Goal: Task Accomplishment & Management: Manage account settings

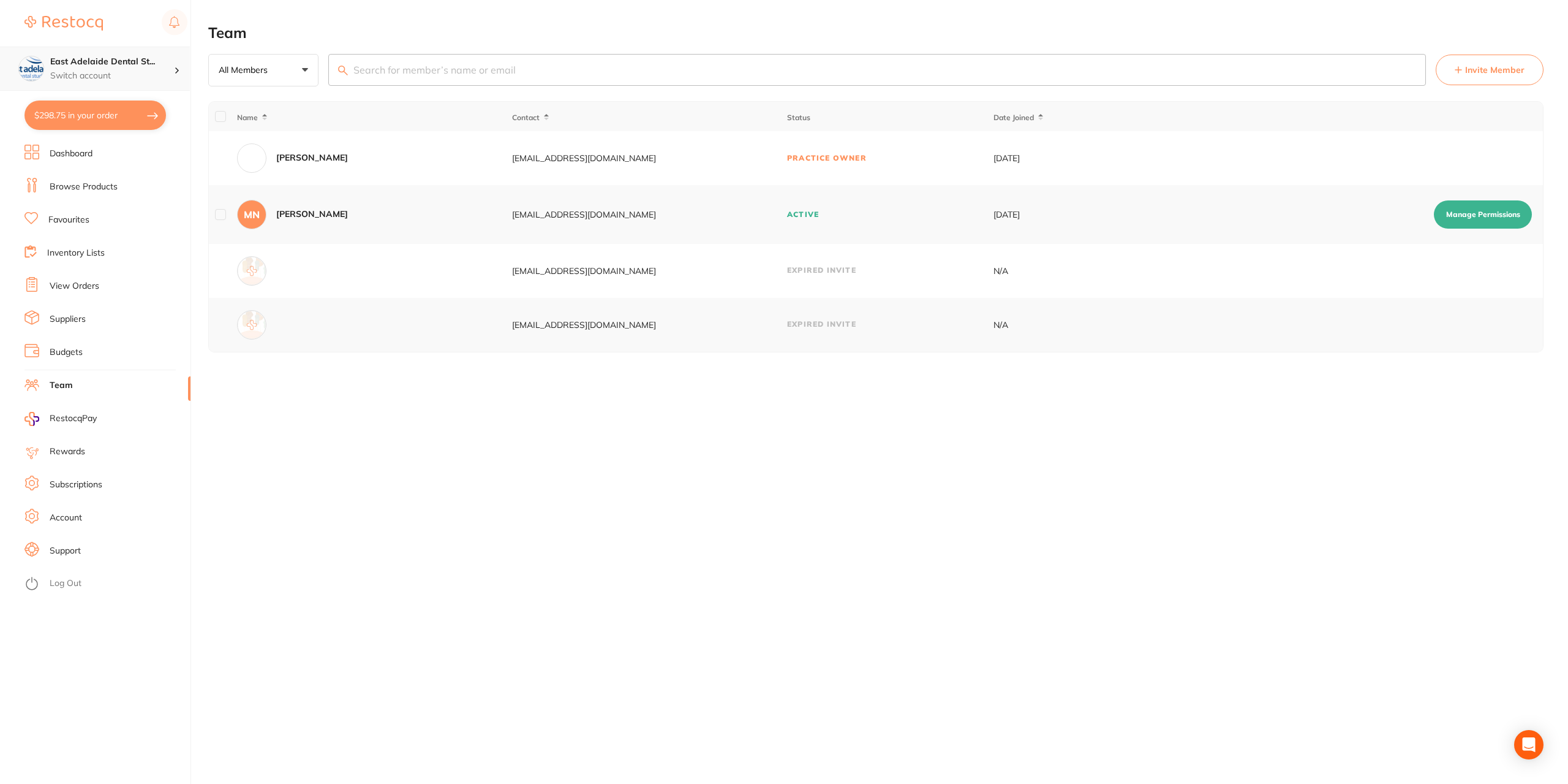
click at [139, 60] on h4 "East Adelaide Dental St..." at bounding box center [112, 62] width 124 height 13
click at [104, 115] on section "East Adelaide Dental St... Switch account East Adelaide Dental Studio $298.75 i…" at bounding box center [95, 392] width 191 height 784
click at [85, 290] on link "View Orders" at bounding box center [75, 286] width 50 height 13
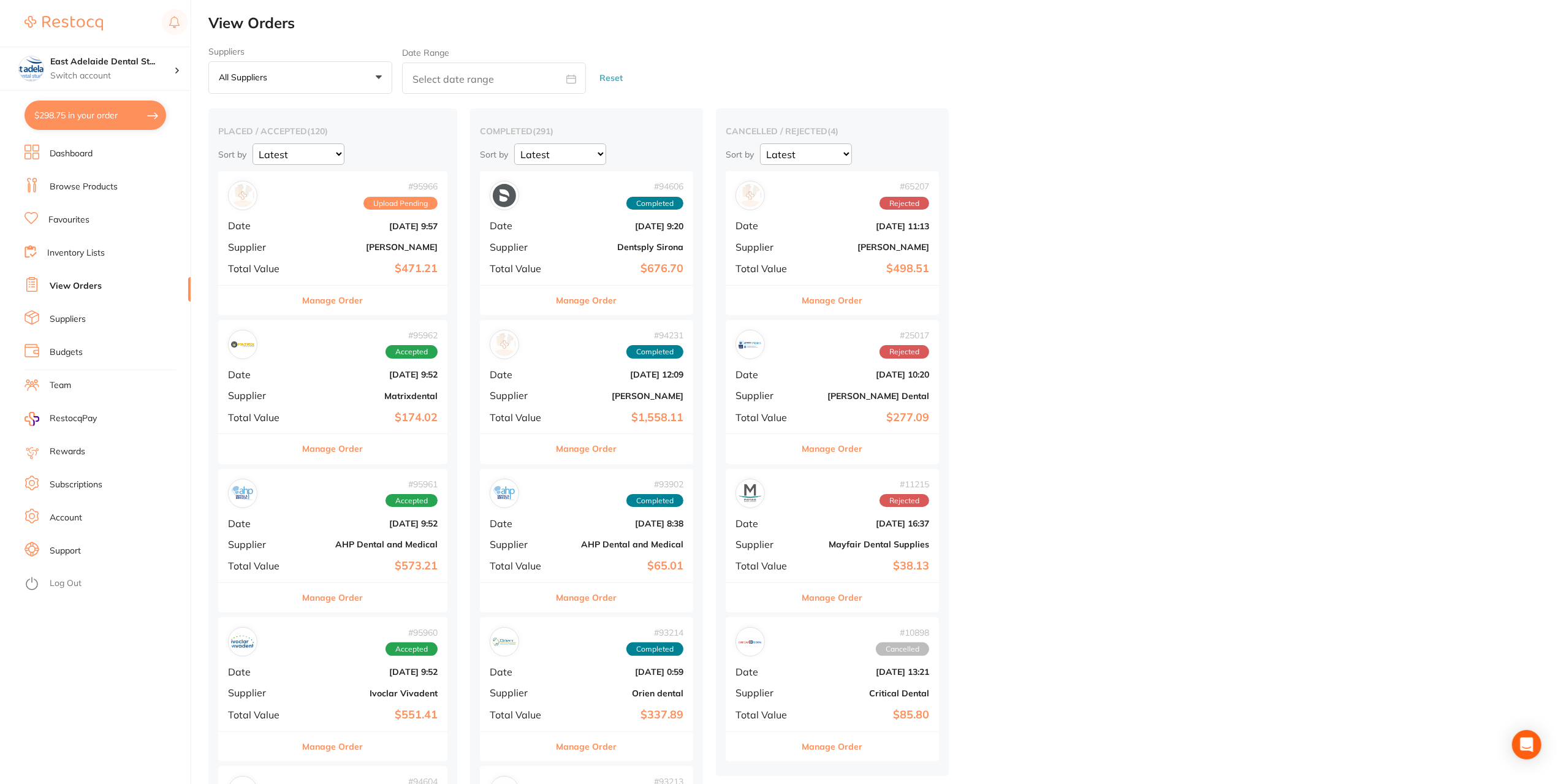
click at [341, 298] on button "Manage Order" at bounding box center [333, 300] width 61 height 30
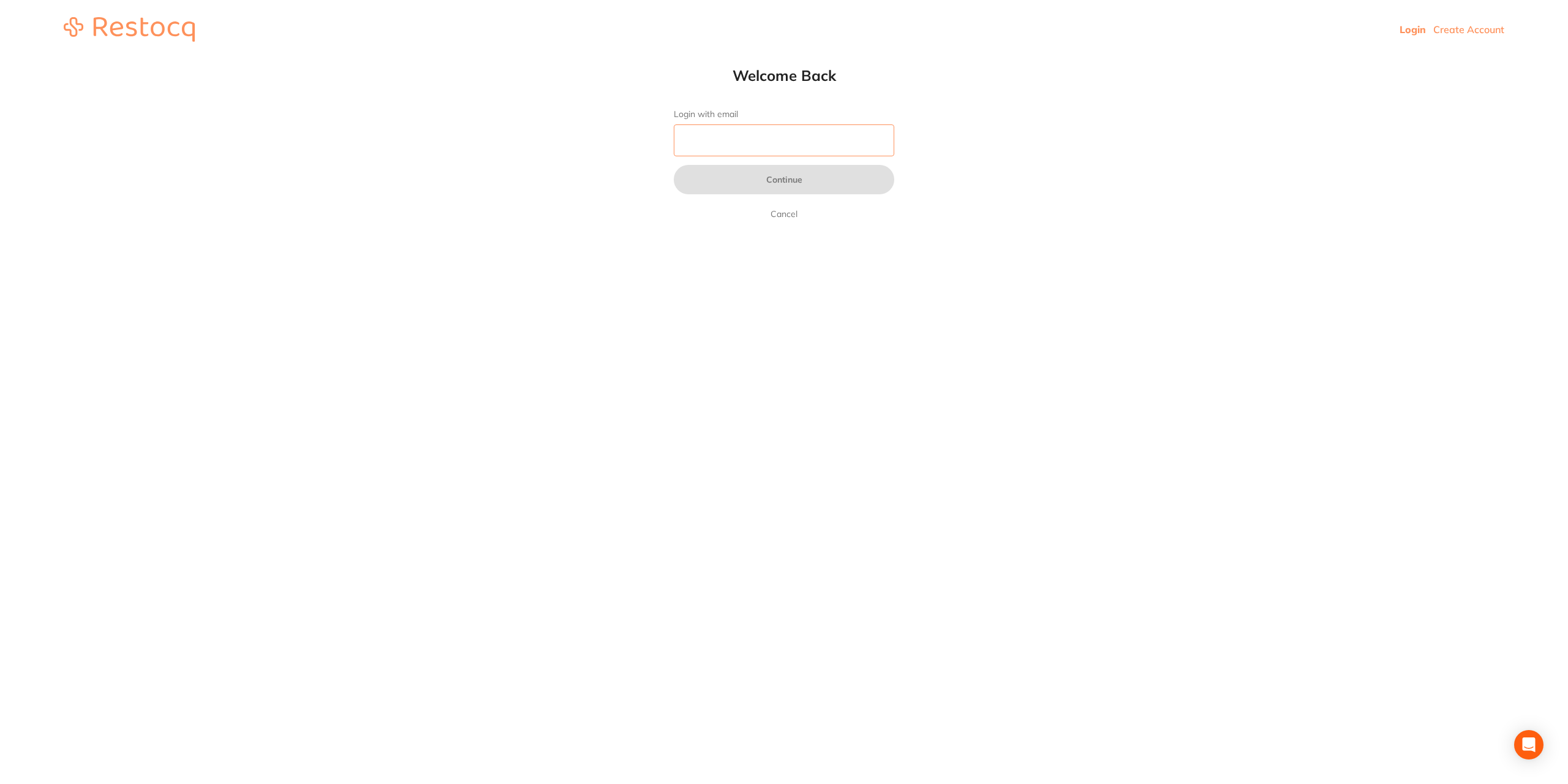
click at [802, 142] on input "Login with email" at bounding box center [784, 139] width 220 height 32
click at [780, 122] on form "Login with email Continue Cancel" at bounding box center [784, 164] width 220 height 113
click at [771, 131] on input "Login with email" at bounding box center [784, 139] width 220 height 32
type input "[EMAIL_ADDRESS][DOMAIN_NAME]"
click at [674, 164] on button "Continue" at bounding box center [784, 179] width 220 height 30
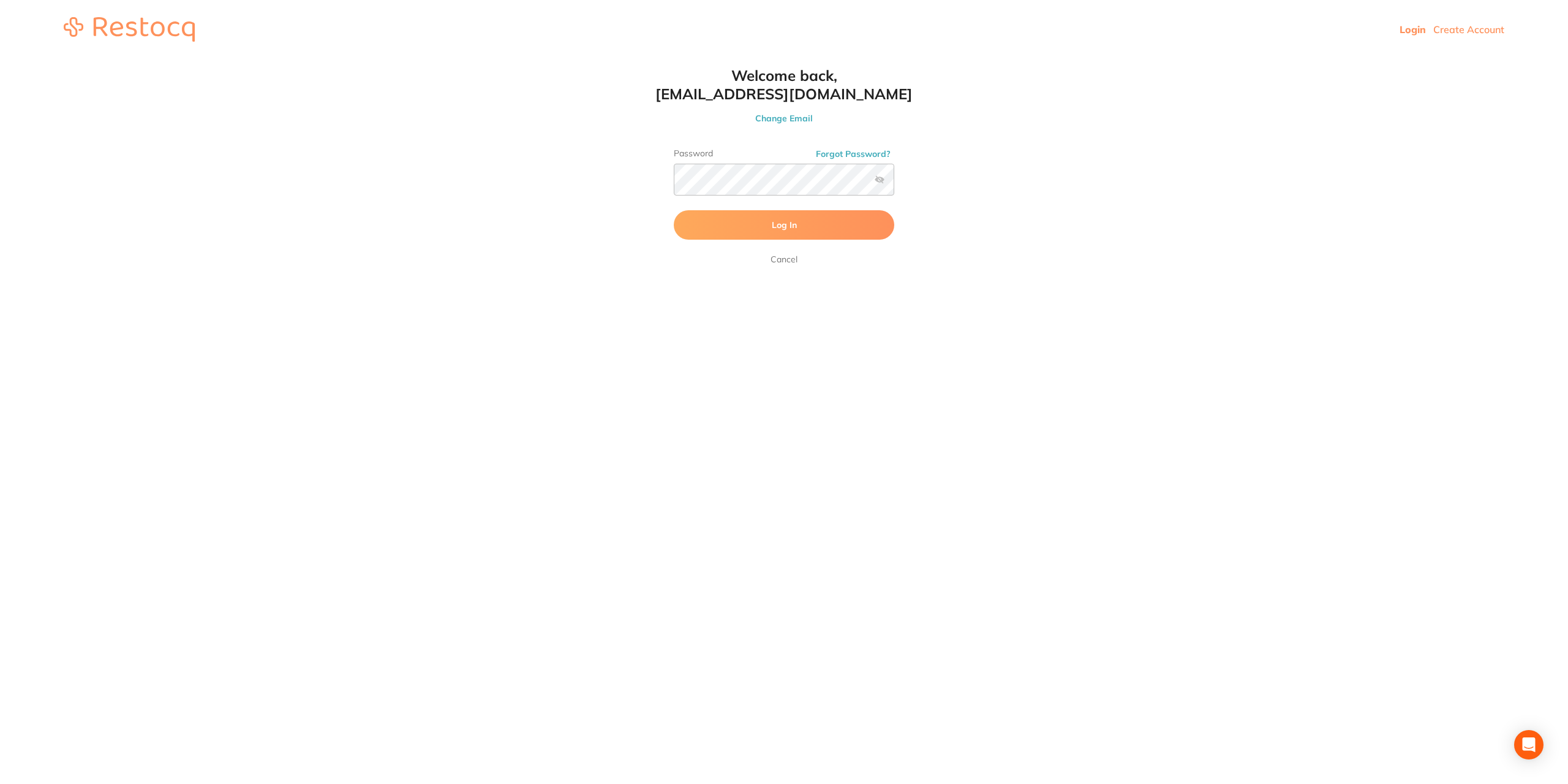
click at [711, 232] on button "Log In" at bounding box center [784, 224] width 220 height 30
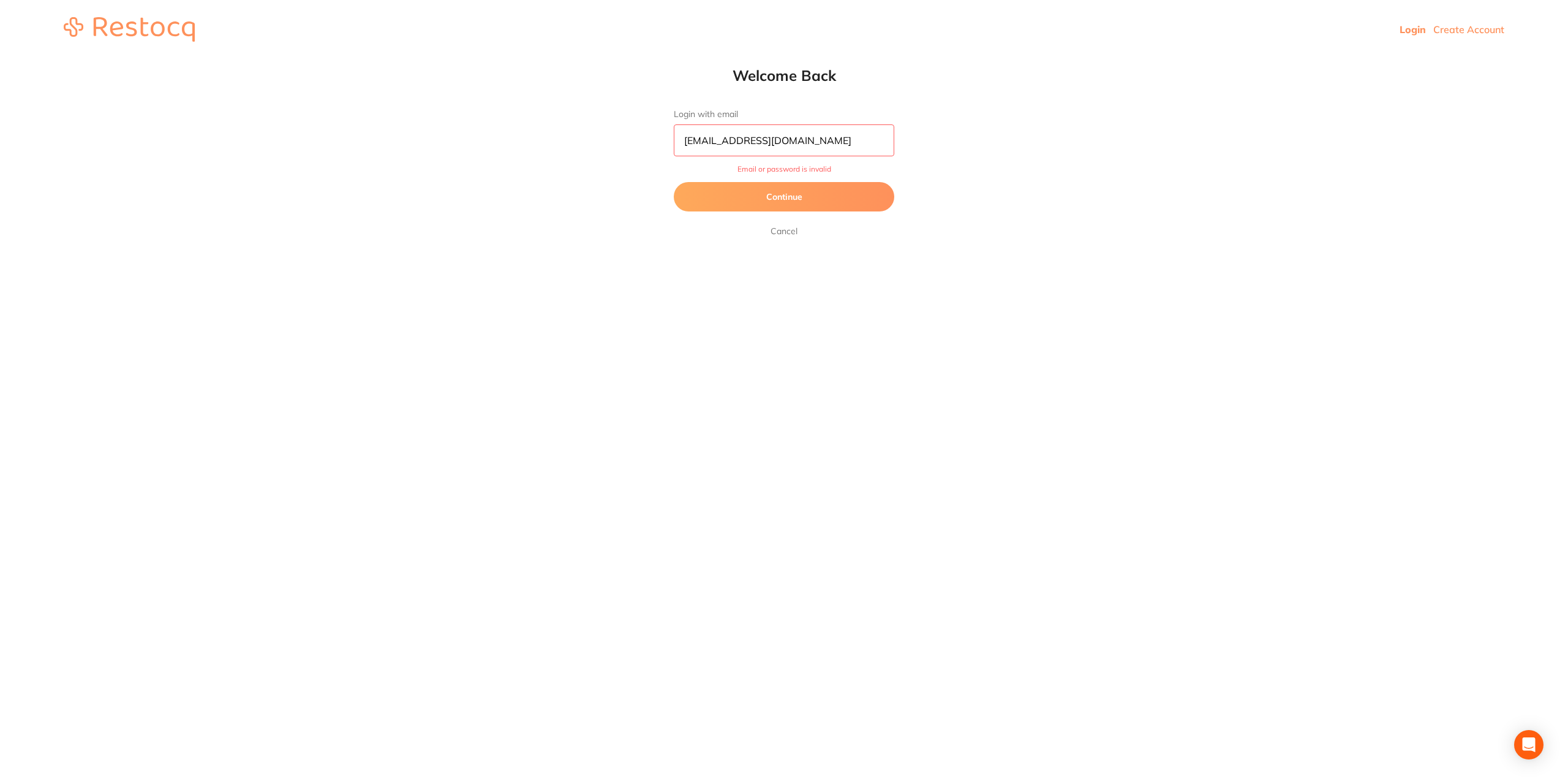
click at [831, 192] on button "Continue" at bounding box center [784, 196] width 220 height 30
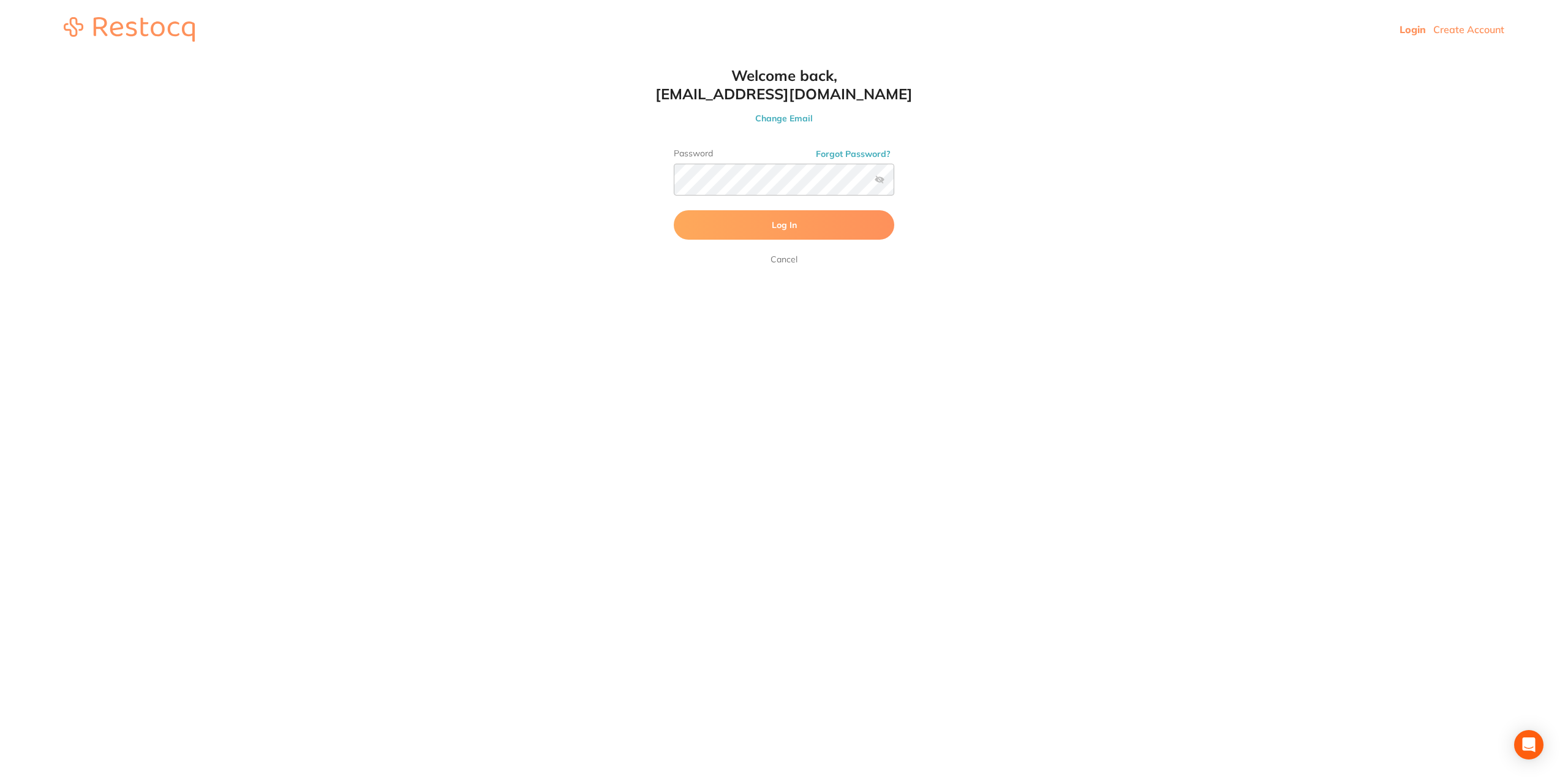
click at [878, 181] on label at bounding box center [879, 179] width 10 height 10
click at [895, 183] on input "checkbox" at bounding box center [895, 183] width 0 height 0
click at [674, 210] on button "Log In" at bounding box center [784, 224] width 220 height 30
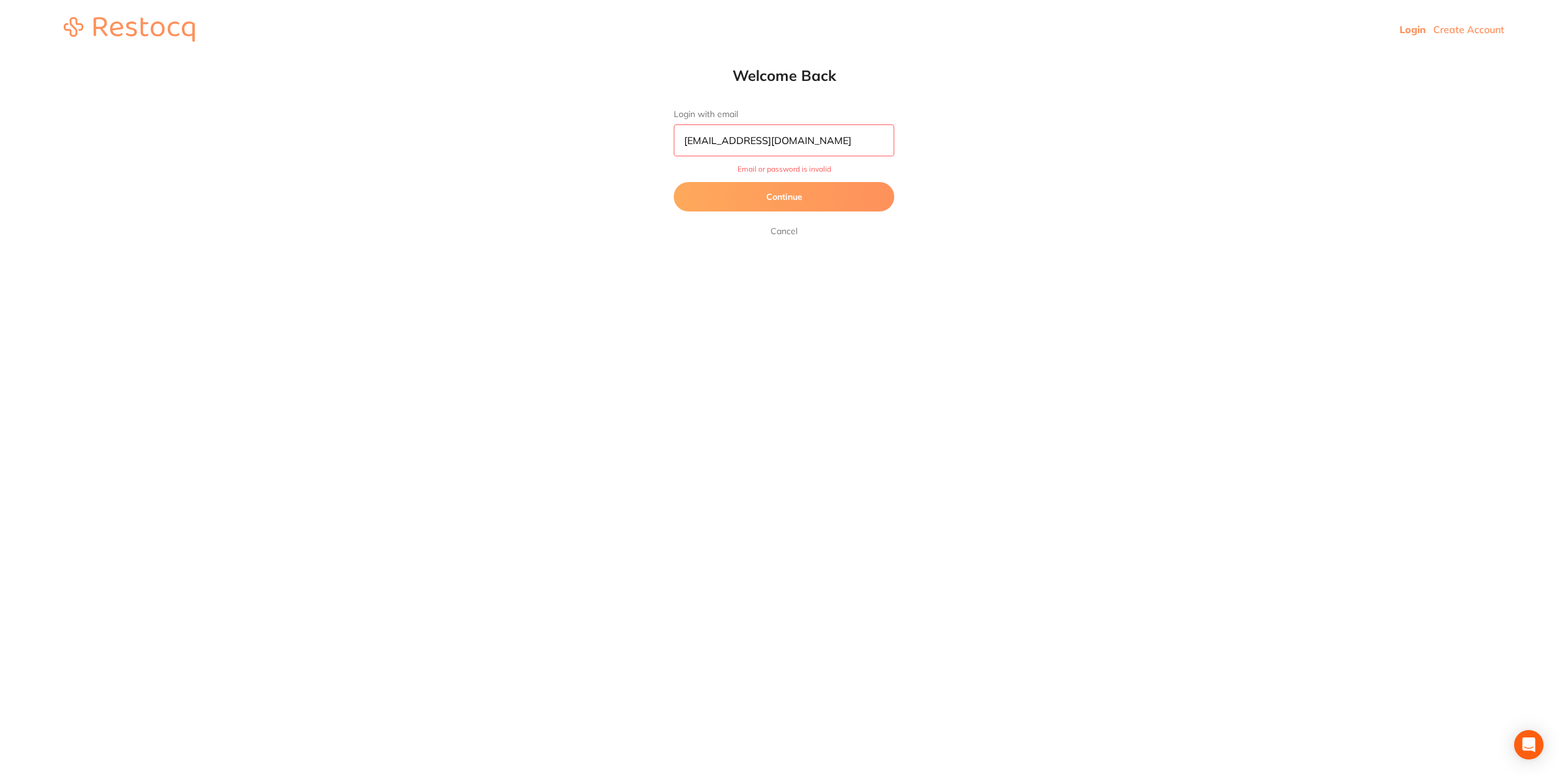
click at [775, 200] on button "Continue" at bounding box center [784, 196] width 220 height 30
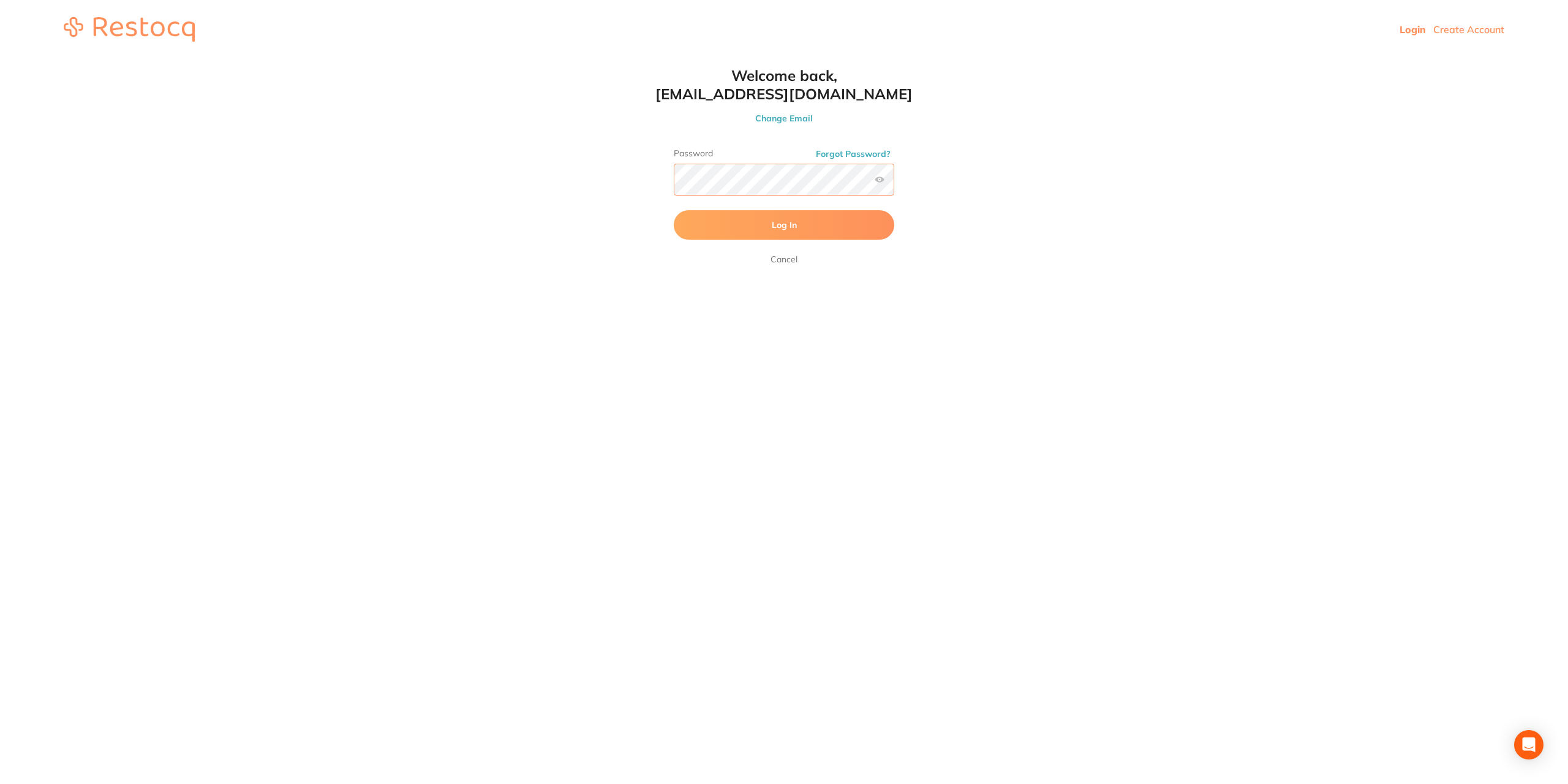
click at [635, 59] on html "Login Create Account Welcome Back Login with email [EMAIL_ADDRESS][DOMAIN_NAME]…" at bounding box center [784, 29] width 1568 height 59
click at [838, 231] on button "Log In" at bounding box center [784, 224] width 220 height 30
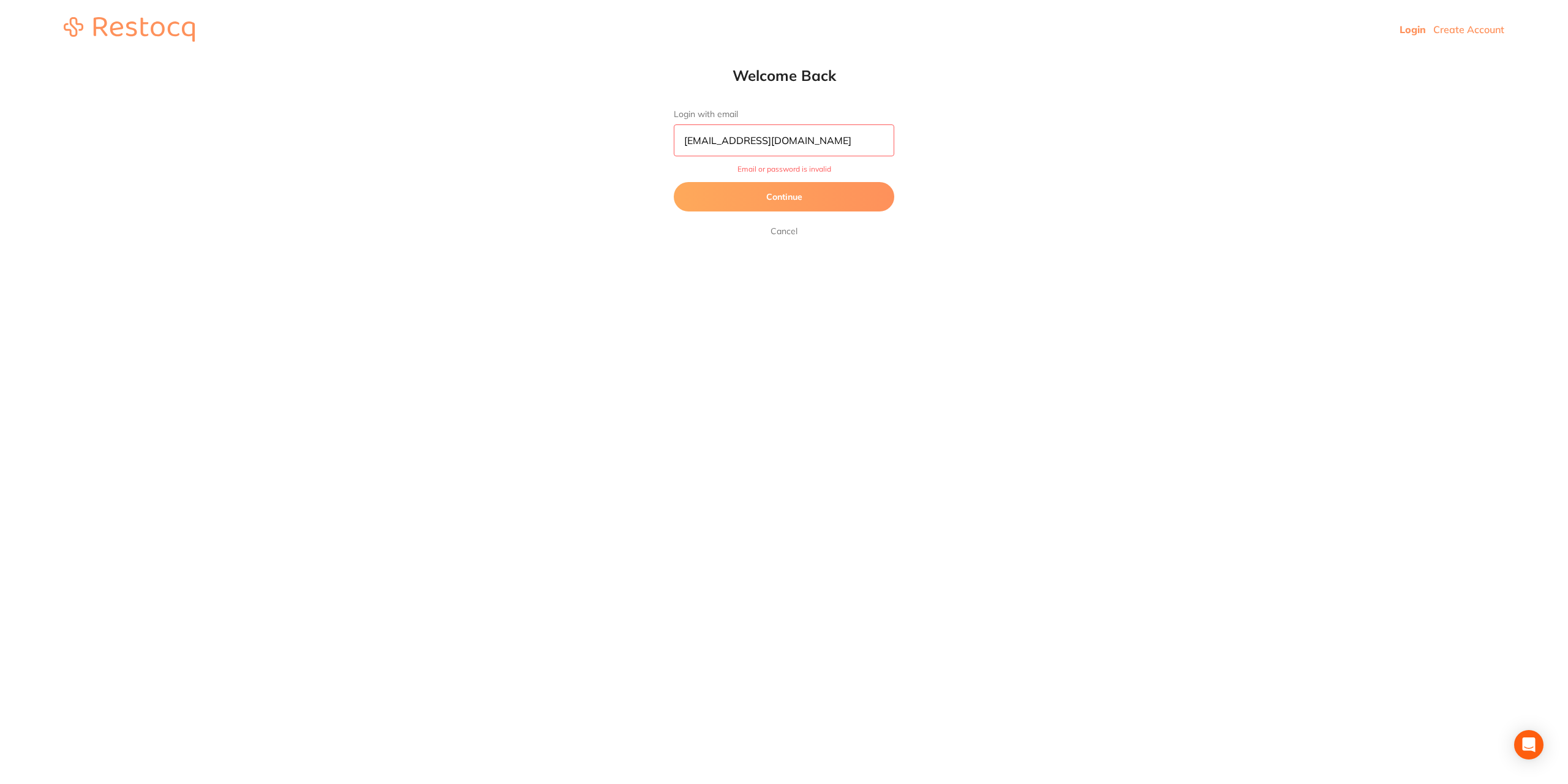
click at [811, 191] on button "Continue" at bounding box center [784, 196] width 220 height 30
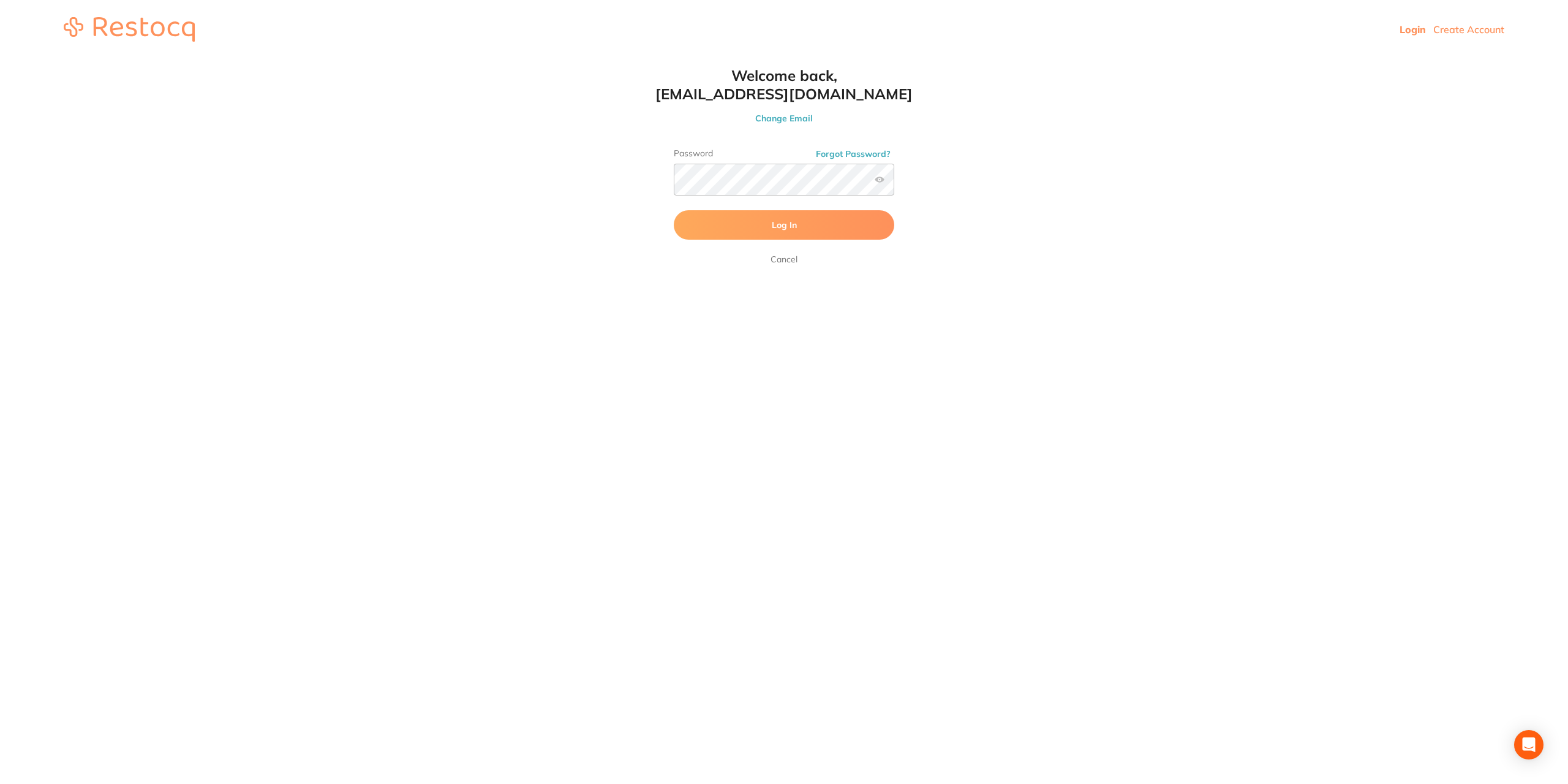
click at [701, 225] on button "Log In" at bounding box center [784, 224] width 220 height 30
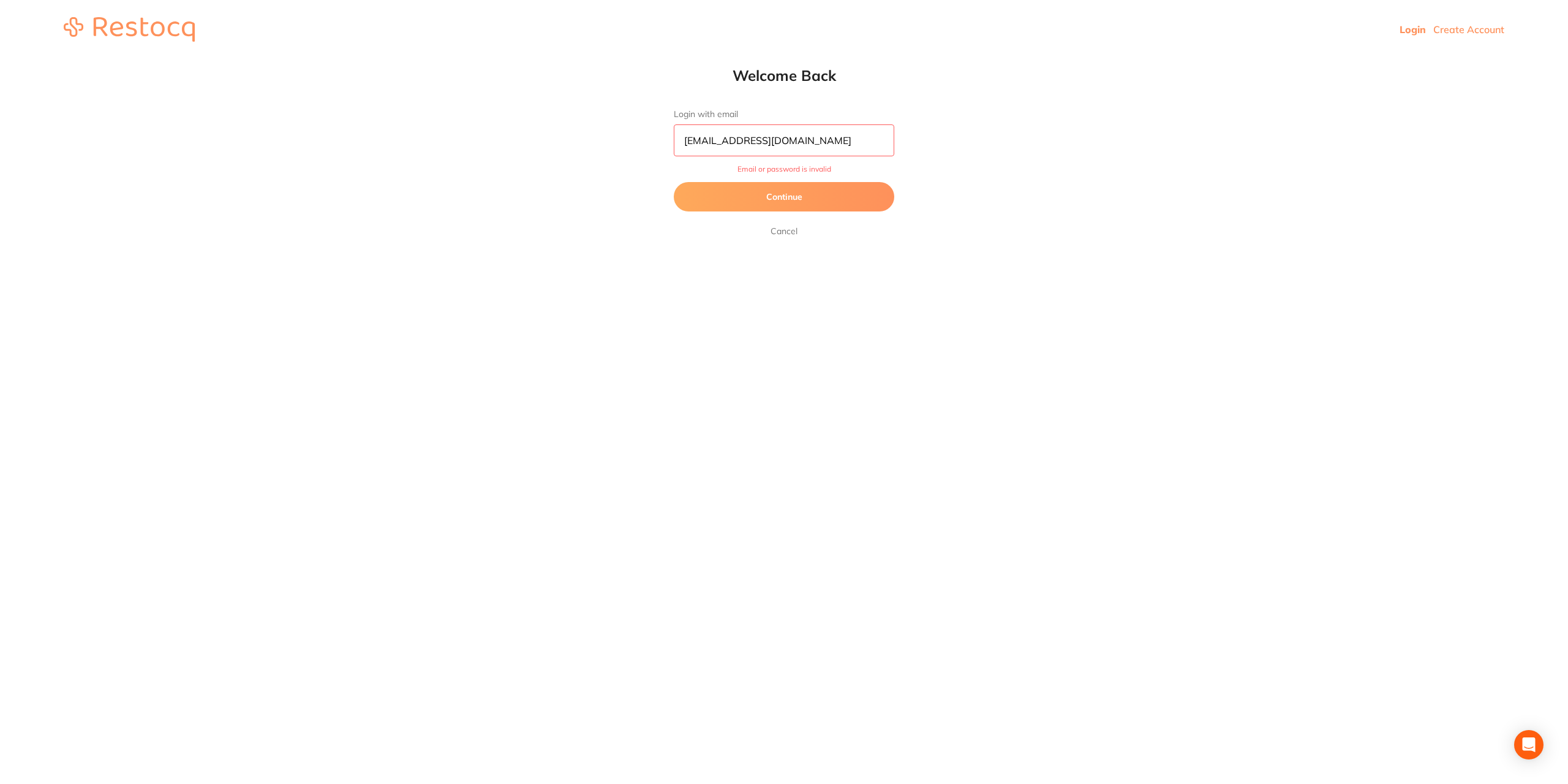
drag, startPoint x: 773, startPoint y: 220, endPoint x: 763, endPoint y: 199, distance: 23.3
click at [773, 219] on form "Login with email [EMAIL_ADDRESS][DOMAIN_NAME] Email or password is invalid Cont…" at bounding box center [784, 173] width 220 height 129
click at [762, 198] on button "Continue" at bounding box center [784, 196] width 220 height 30
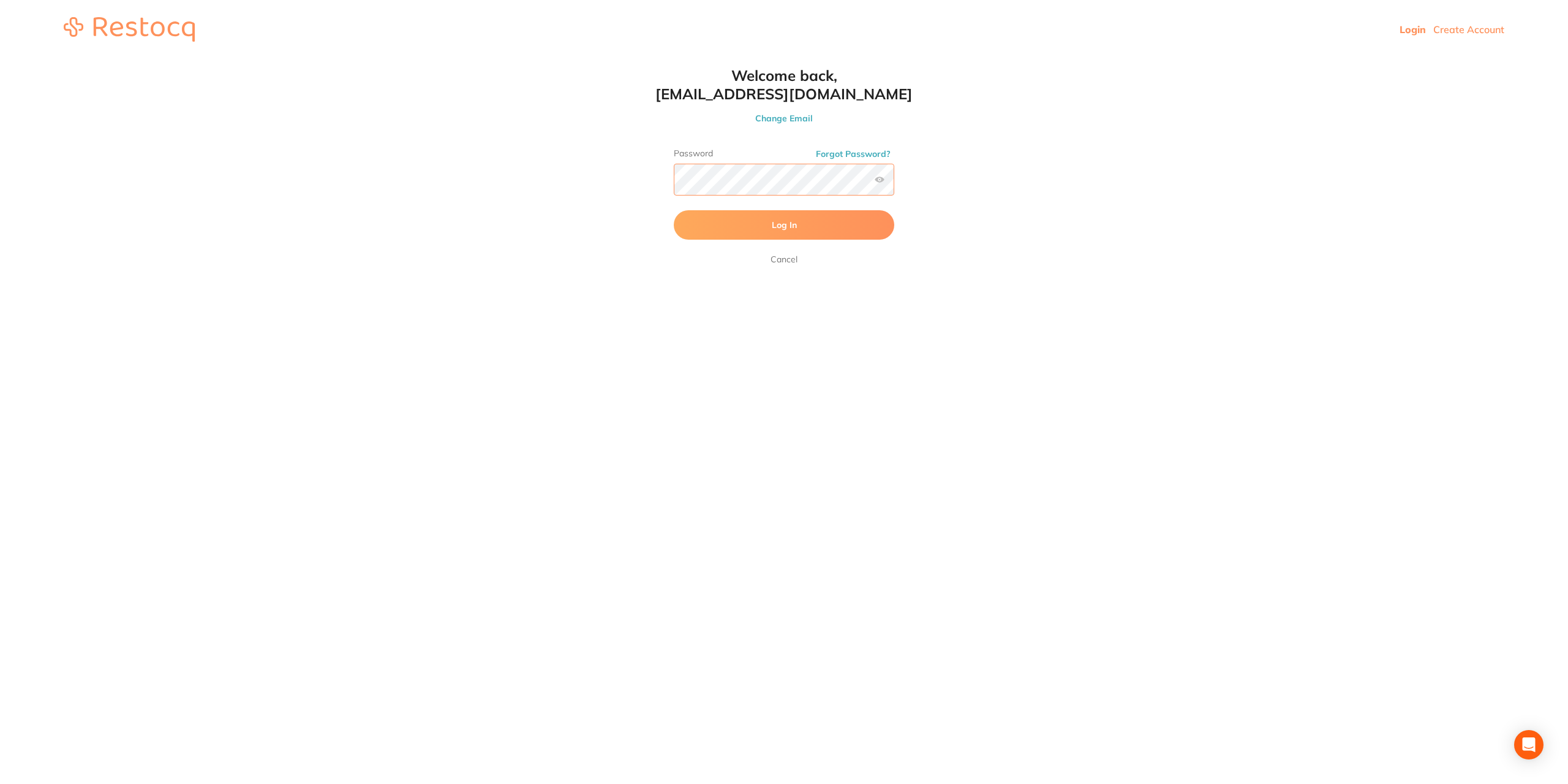
click at [643, 59] on html "Login Create Account Welcome Back Login with email [EMAIL_ADDRESS][DOMAIN_NAME]…" at bounding box center [784, 29] width 1568 height 59
click at [766, 223] on button "Log In" at bounding box center [784, 224] width 220 height 30
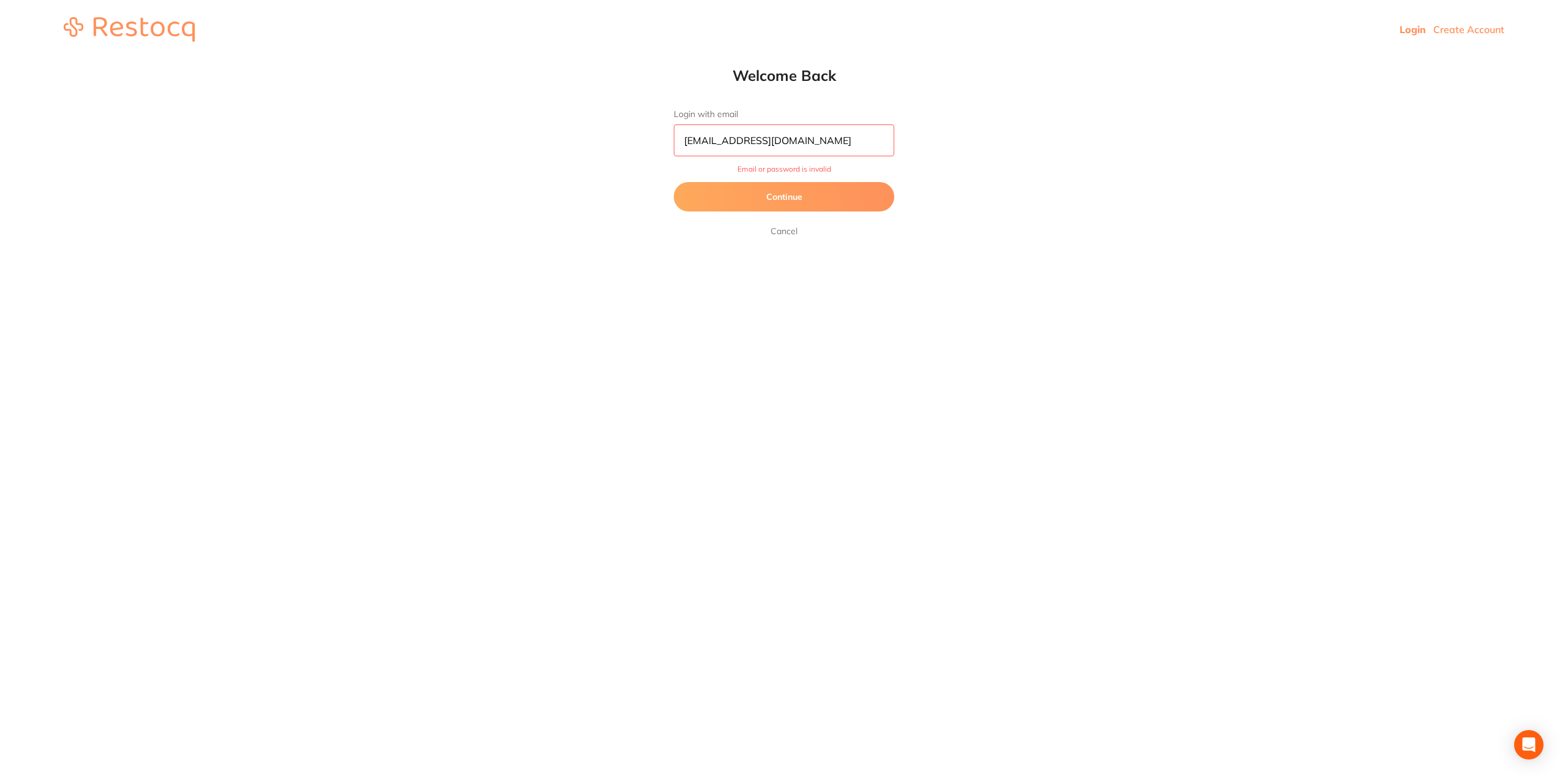
click at [771, 211] on form "Login with email [EMAIL_ADDRESS][DOMAIN_NAME] Email or password is invalid Cont…" at bounding box center [784, 173] width 220 height 129
click at [760, 198] on button "Continue" at bounding box center [784, 196] width 220 height 30
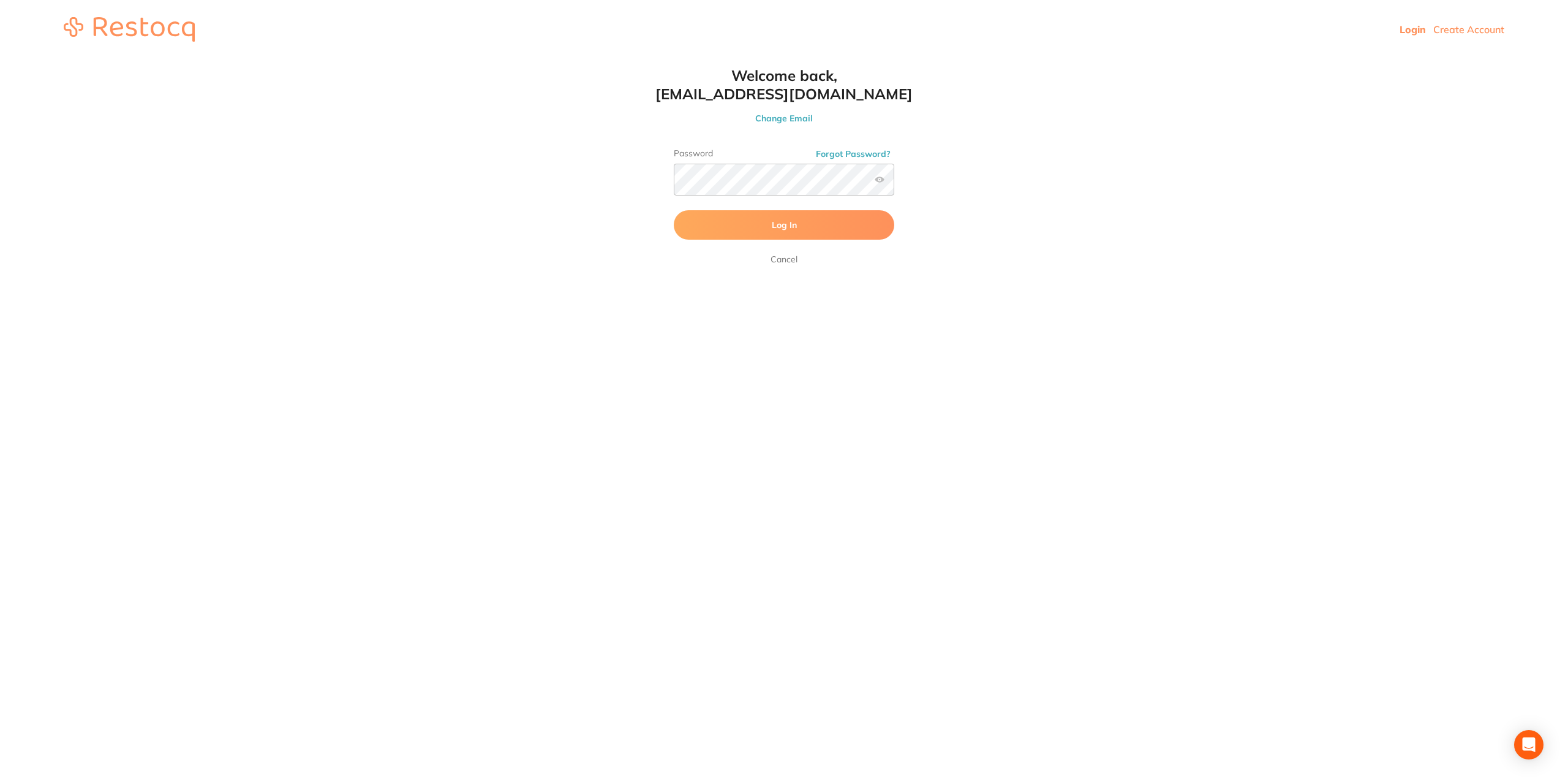
click at [693, 222] on button "Log In" at bounding box center [784, 224] width 220 height 30
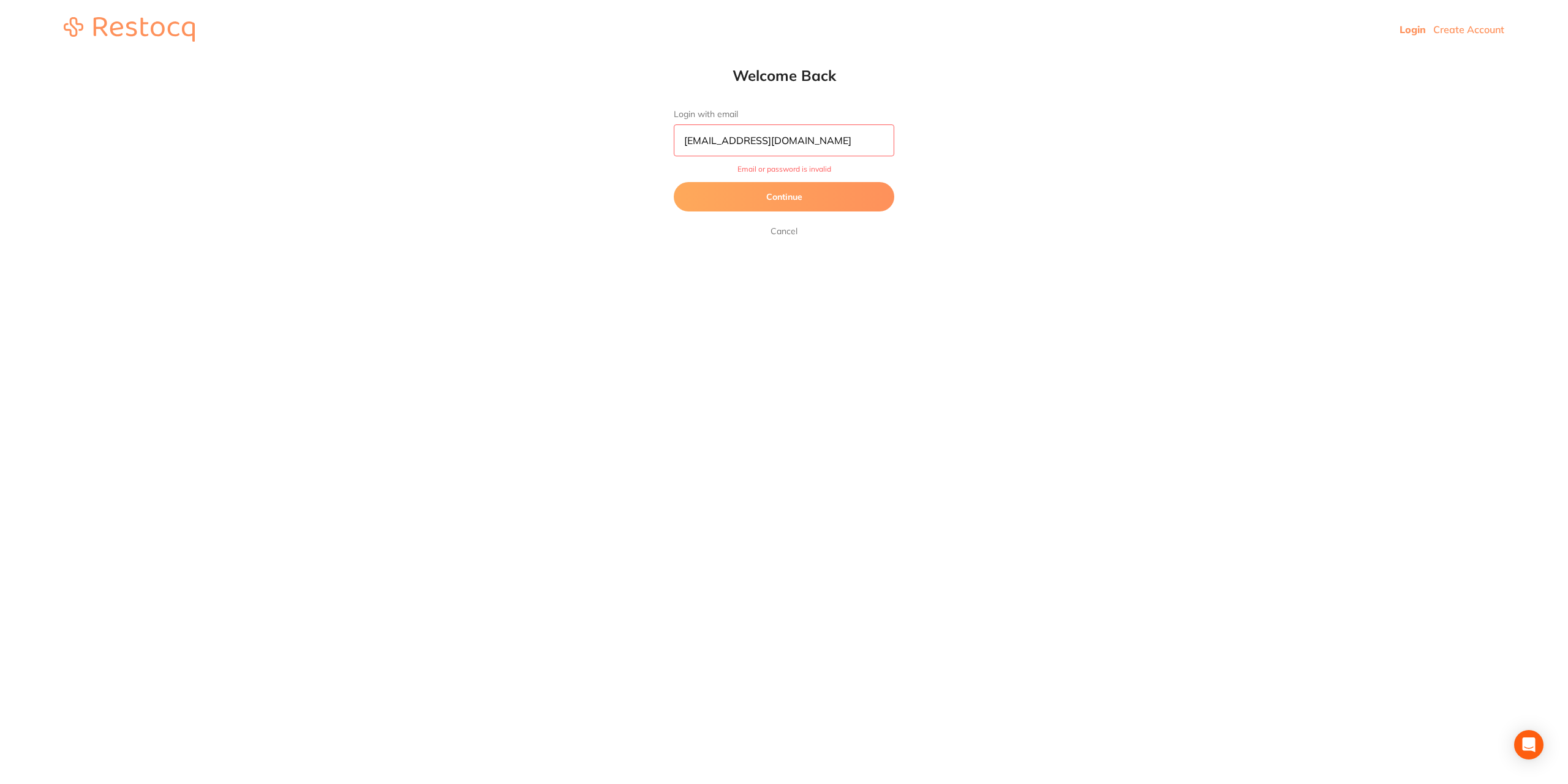
click at [769, 190] on button "Continue" at bounding box center [784, 196] width 220 height 30
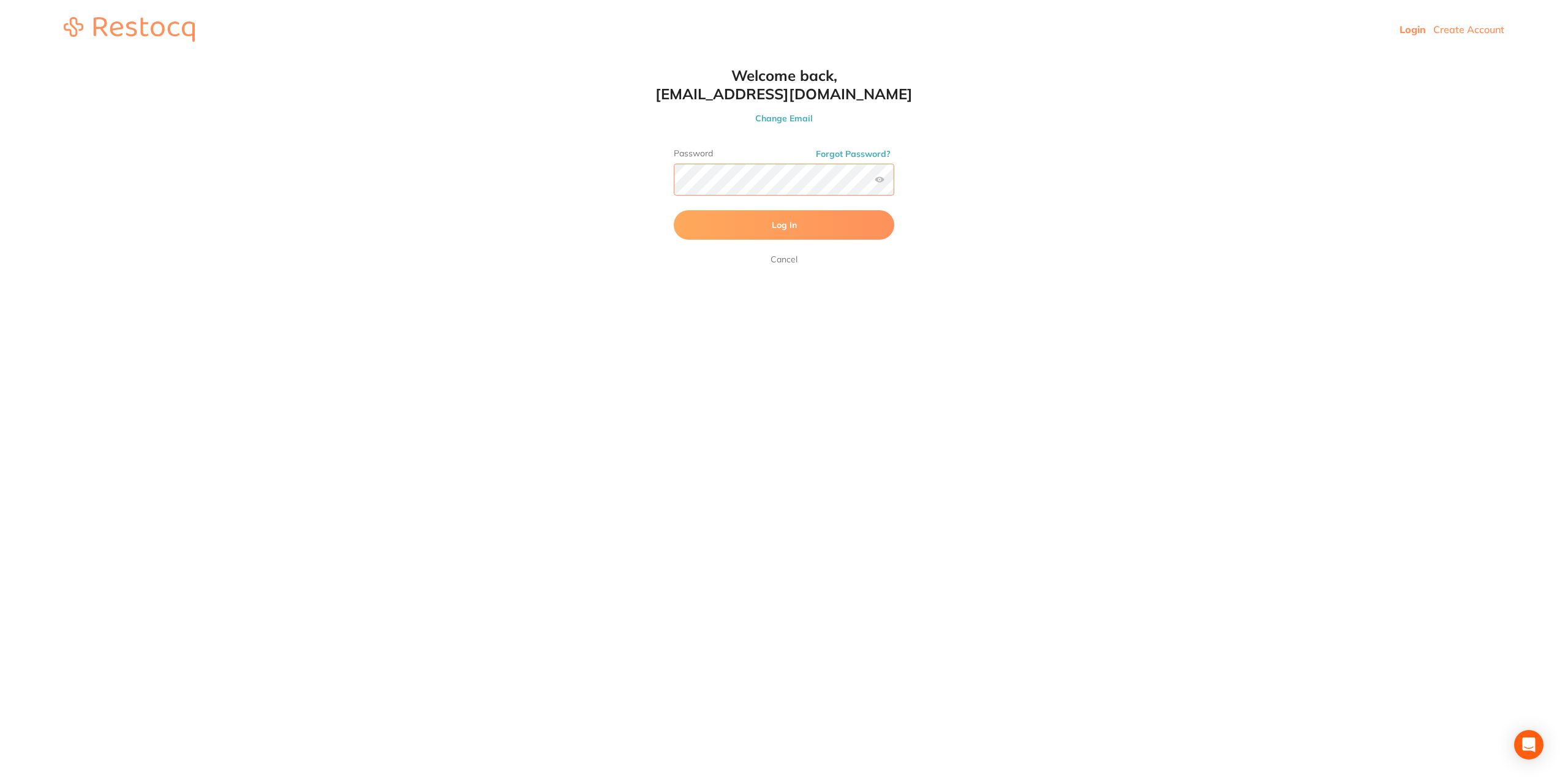
click at [652, 169] on div "Welcome back, [EMAIL_ADDRESS][DOMAIN_NAME] Change Email Password Forgot Passwor…" at bounding box center [784, 166] width 269 height 200
click at [695, 59] on html "Login Create Account Welcome Back Login with email [EMAIL_ADDRESS][DOMAIN_NAME]…" at bounding box center [784, 29] width 1568 height 59
click at [731, 223] on button "Log In" at bounding box center [784, 224] width 220 height 30
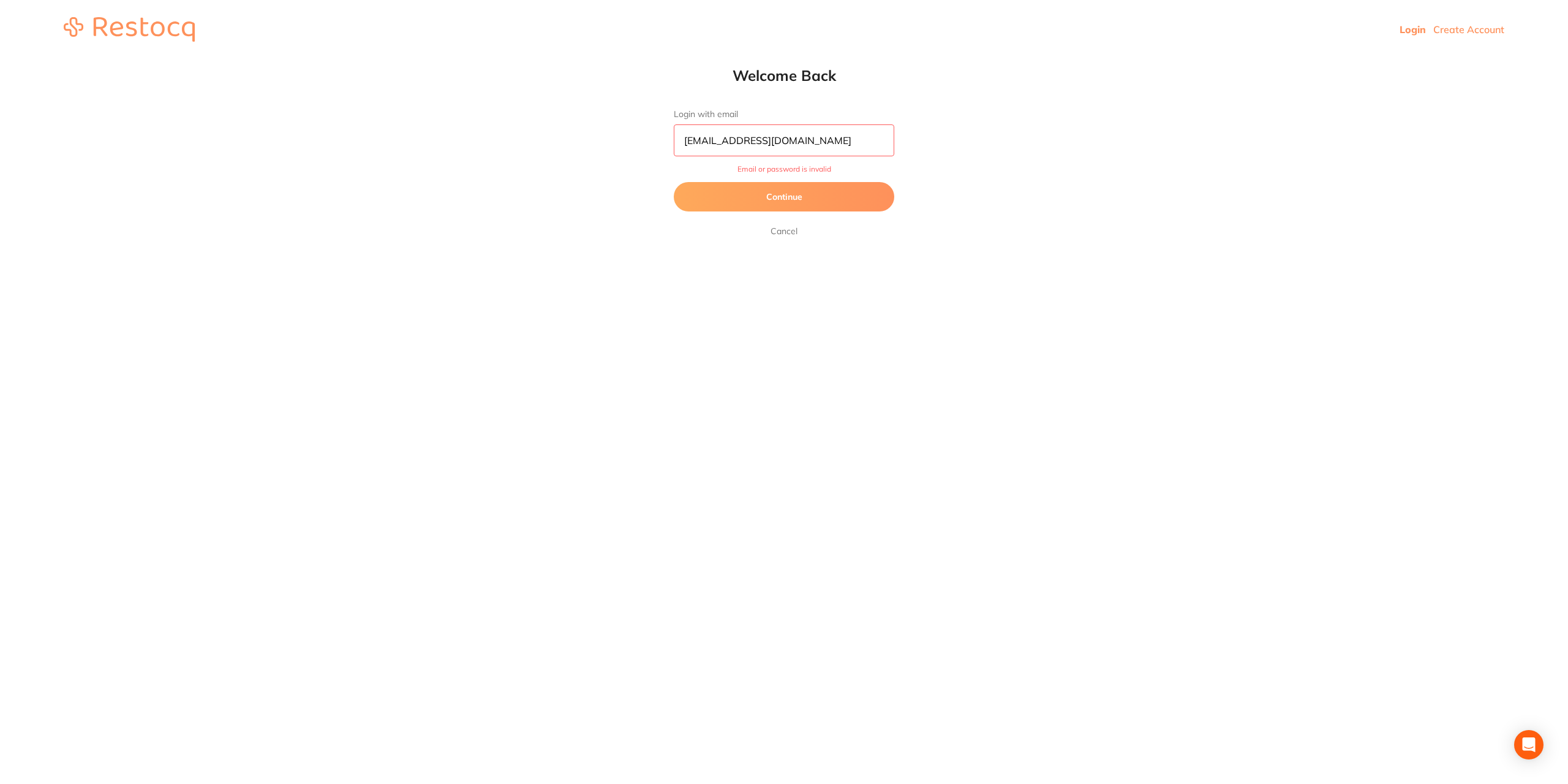
click at [735, 203] on button "Continue" at bounding box center [784, 196] width 220 height 30
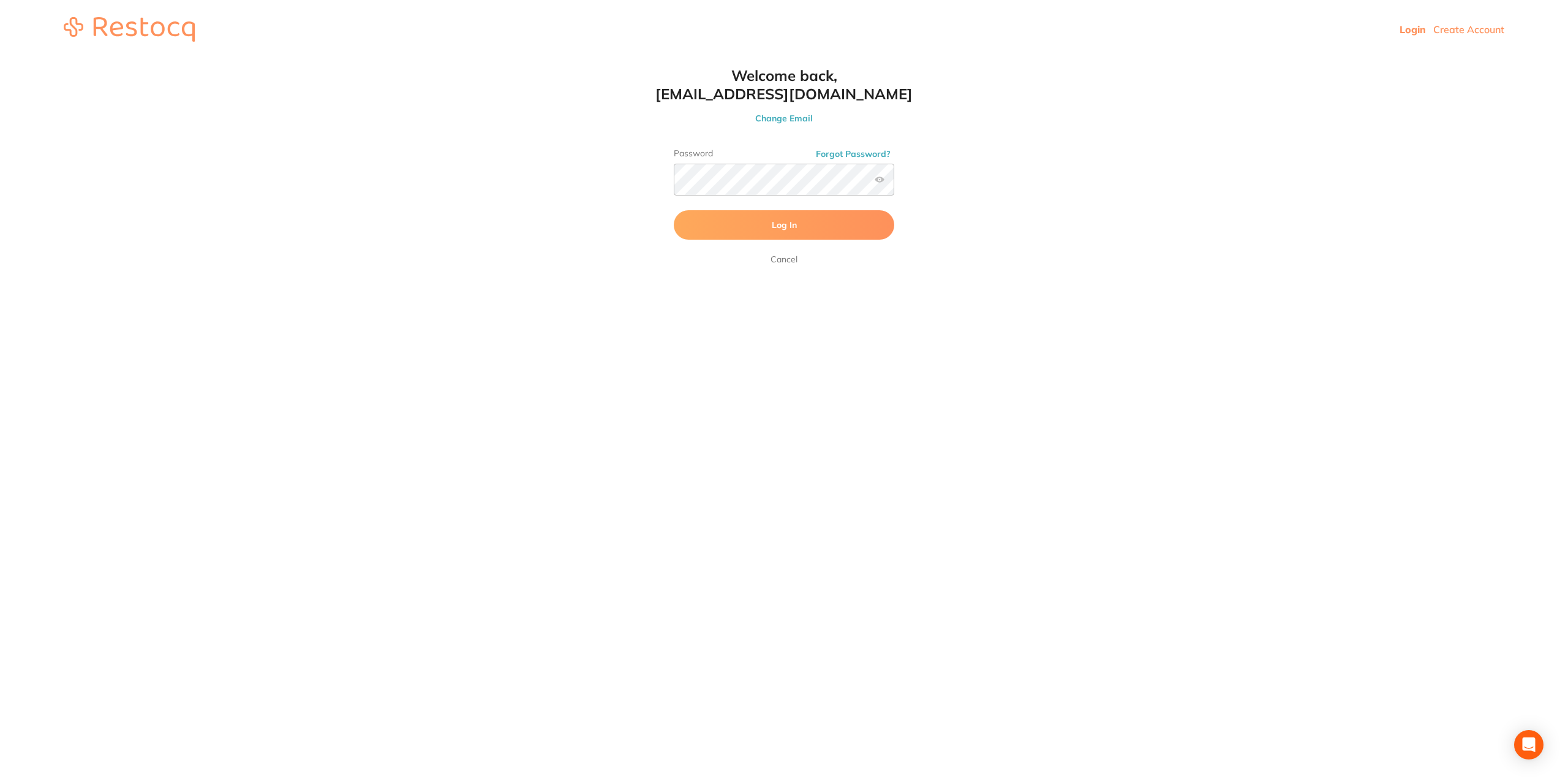
click at [787, 227] on span "Log In" at bounding box center [784, 224] width 25 height 11
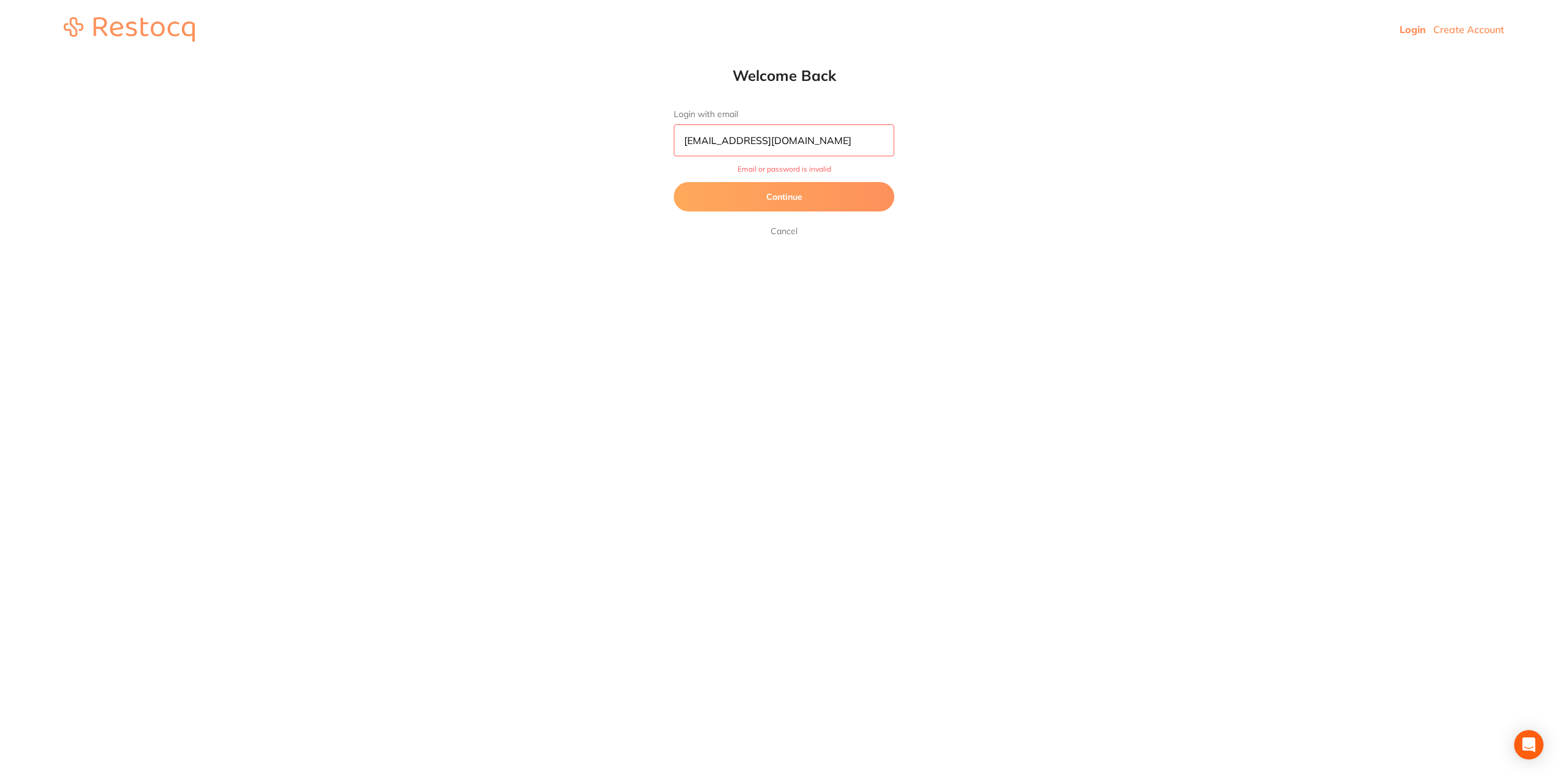
click at [775, 194] on button "Continue" at bounding box center [784, 196] width 220 height 30
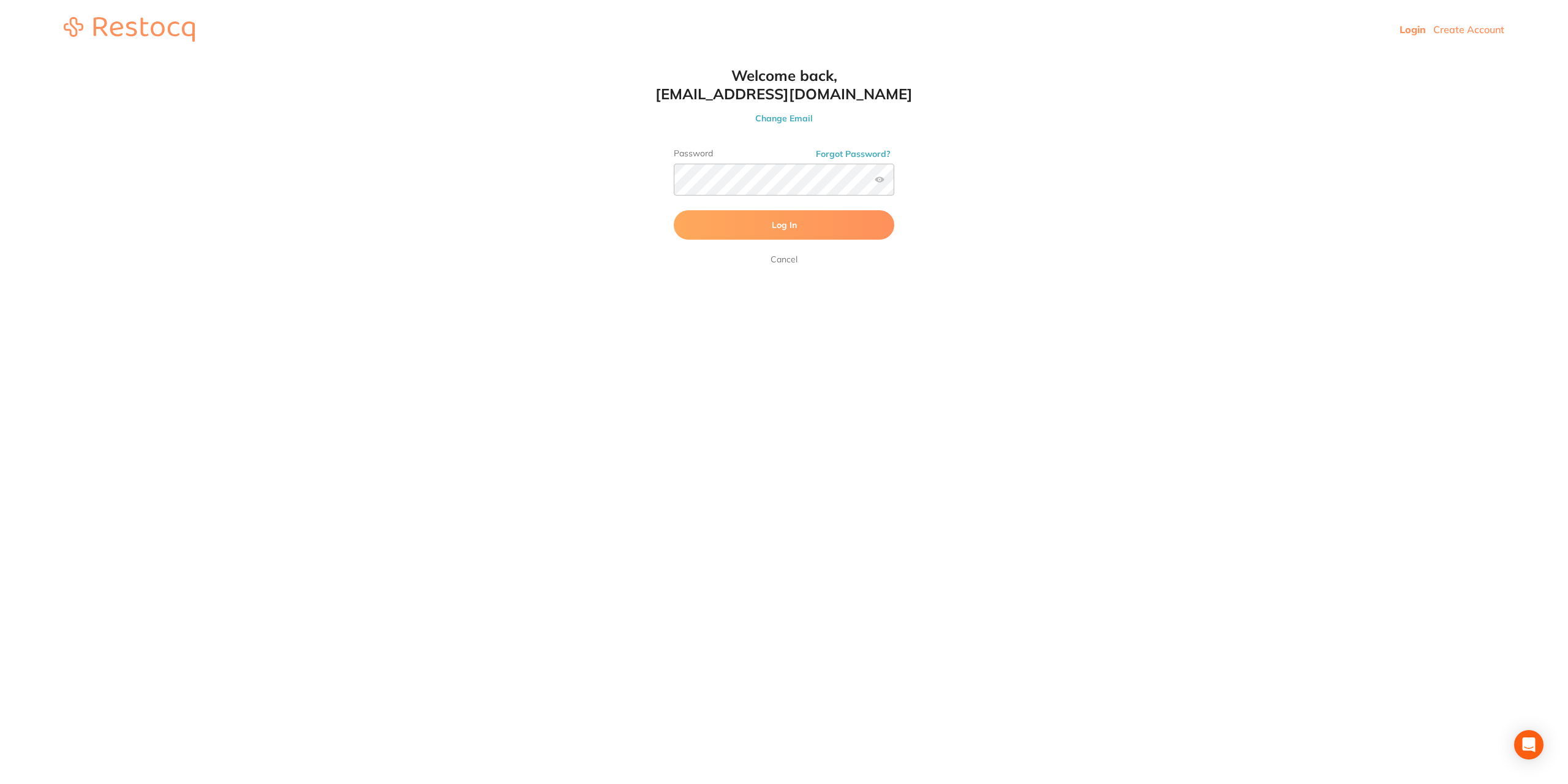
click at [735, 216] on button "Log In" at bounding box center [784, 224] width 220 height 30
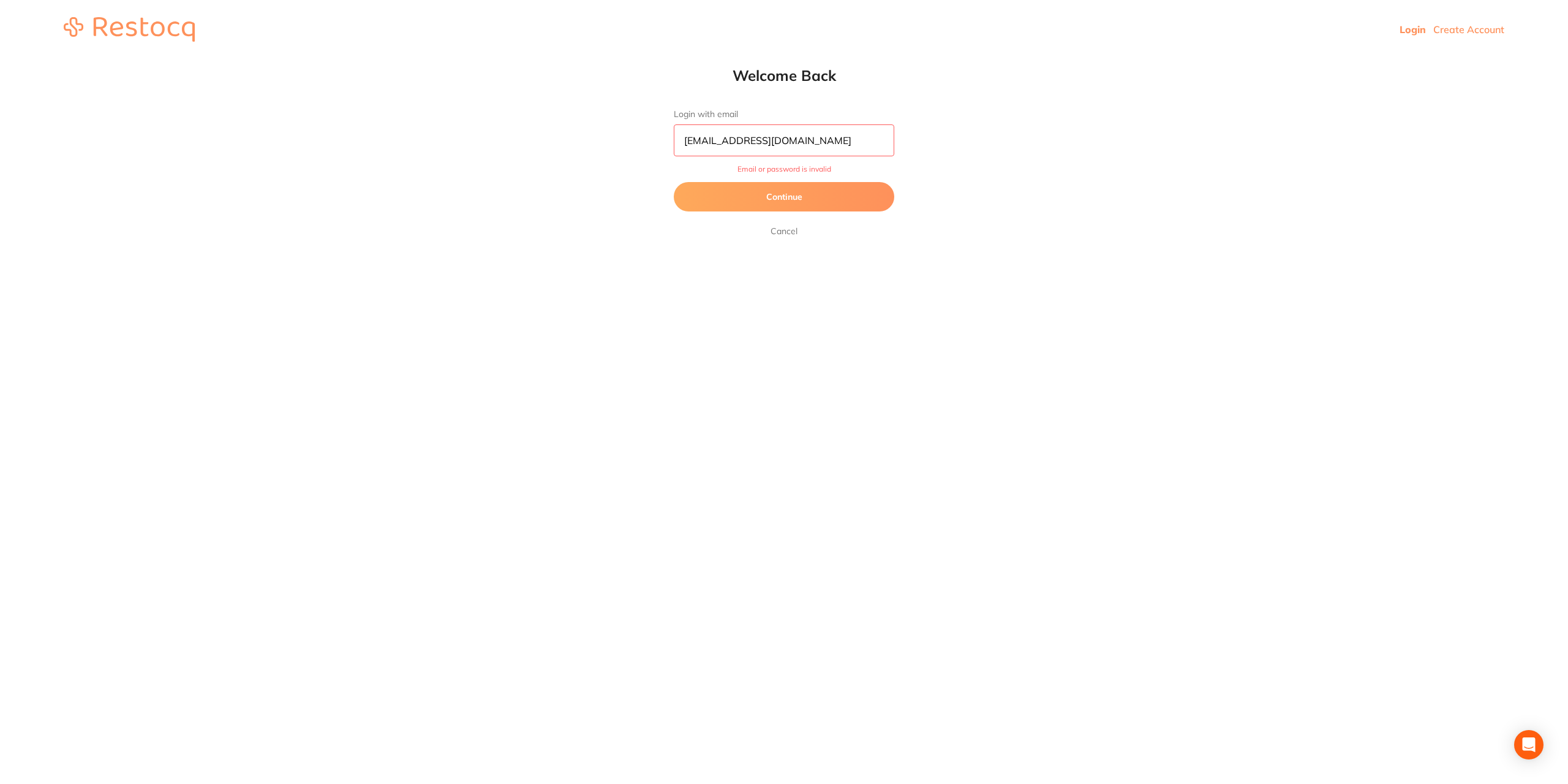
click at [758, 213] on form "Login with email [EMAIL_ADDRESS][DOMAIN_NAME] Email or password is invalid Cont…" at bounding box center [784, 173] width 220 height 129
drag, startPoint x: 748, startPoint y: 202, endPoint x: 730, endPoint y: 196, distance: 19.0
click at [745, 201] on button "Continue" at bounding box center [784, 196] width 220 height 30
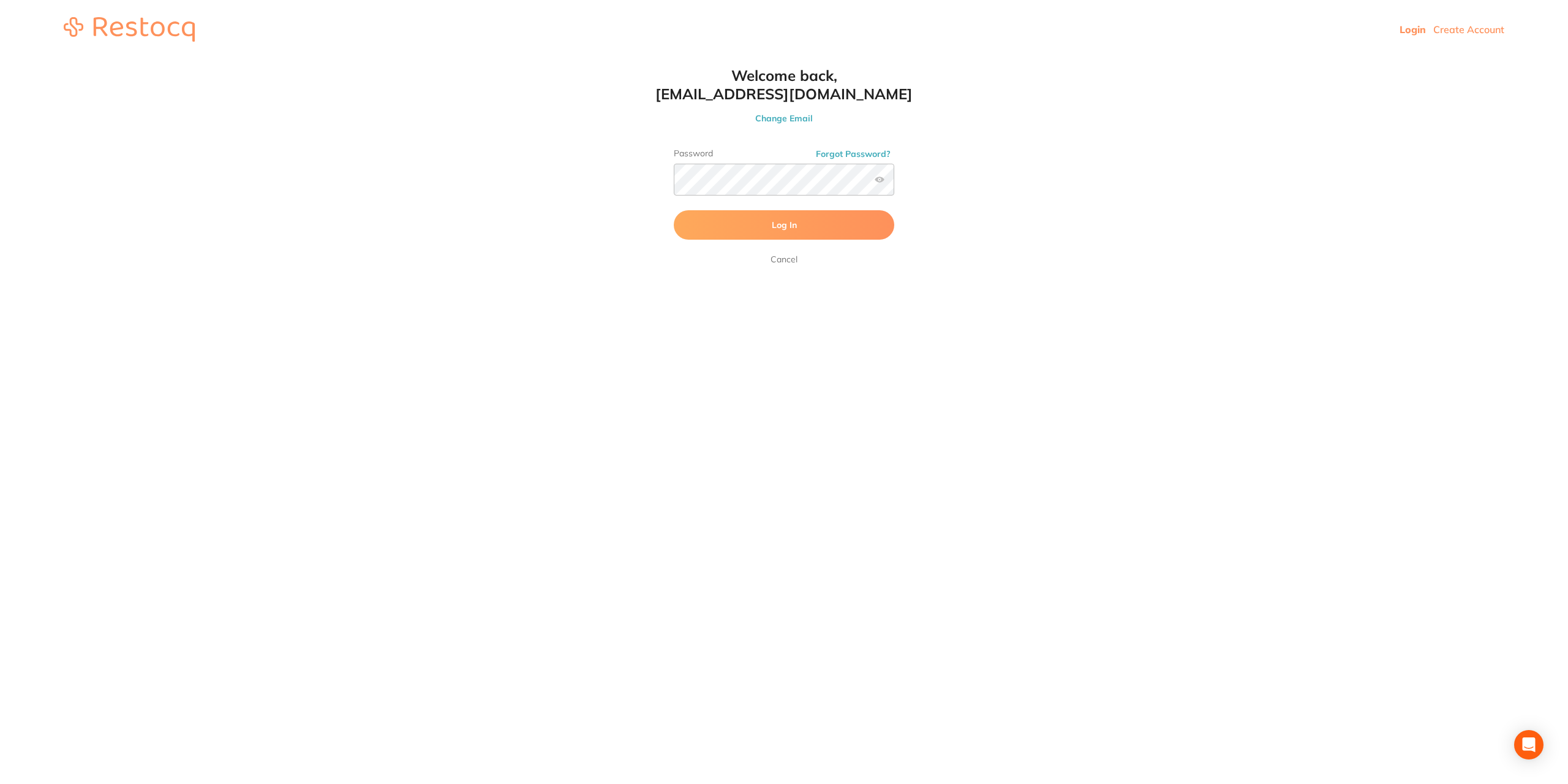
click at [722, 222] on button "Log In" at bounding box center [784, 224] width 220 height 30
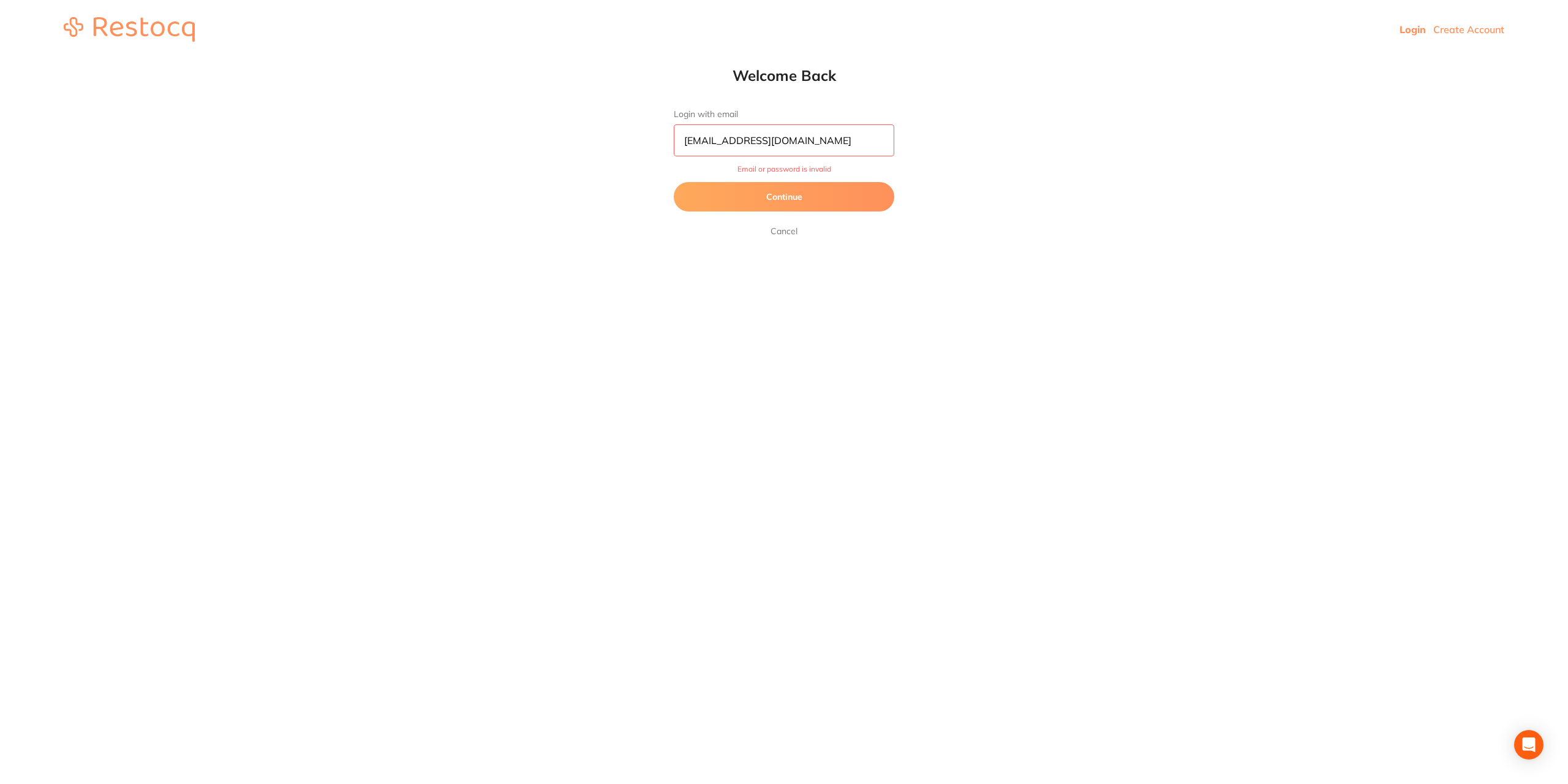
click at [739, 203] on button "Continue" at bounding box center [784, 196] width 220 height 30
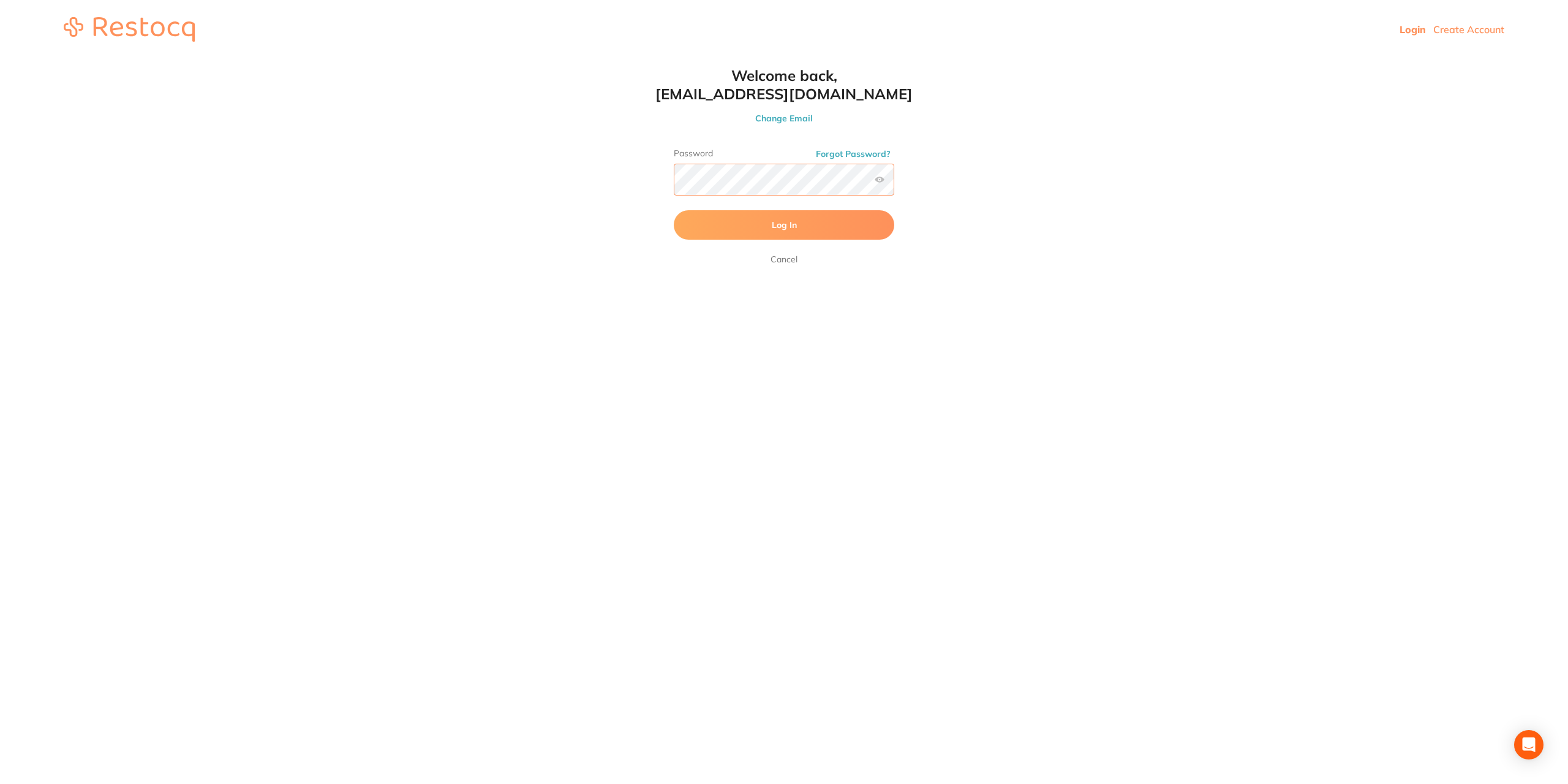
click at [674, 210] on button "Log In" at bounding box center [784, 224] width 220 height 30
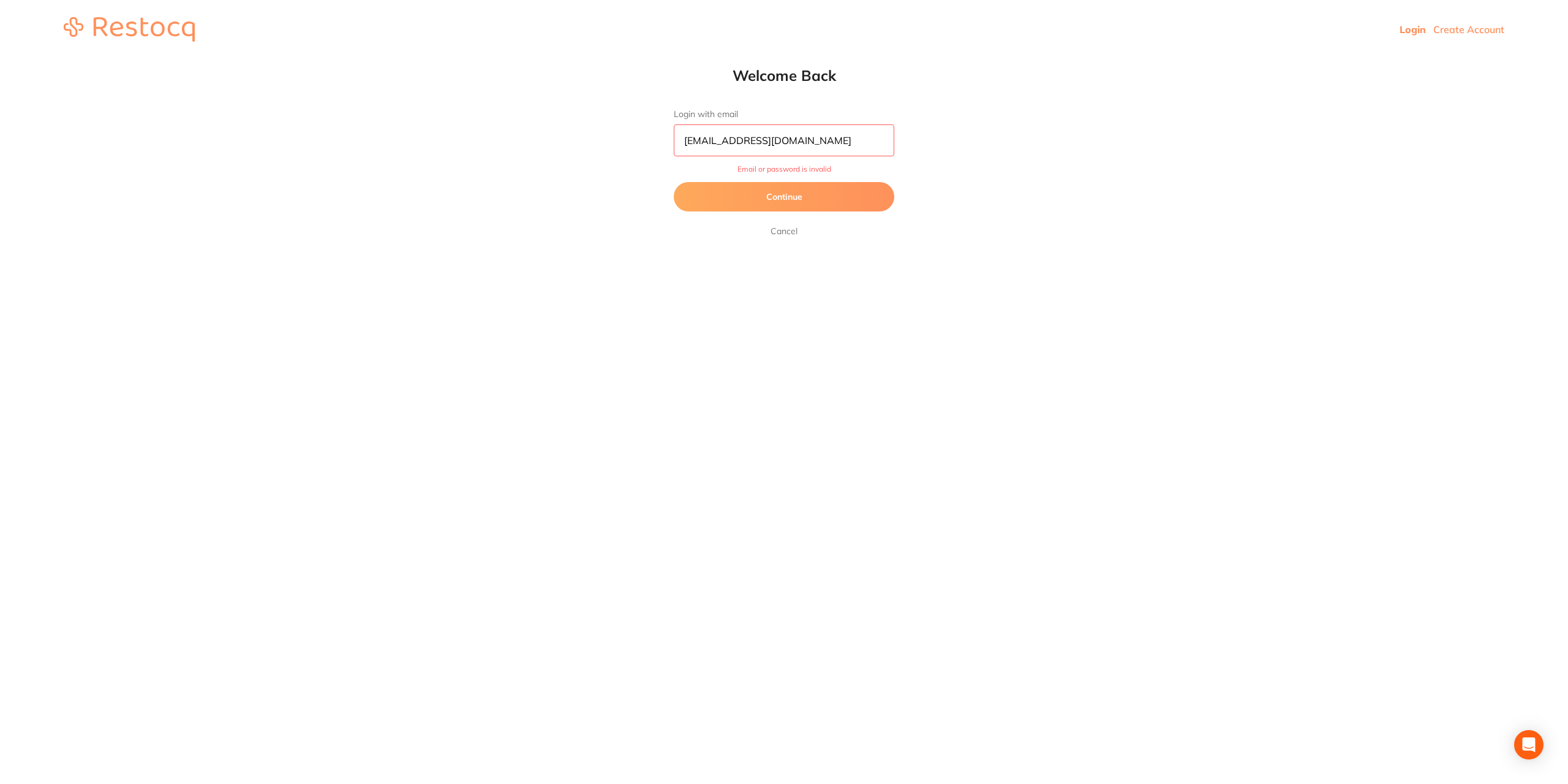
click at [727, 187] on button "Continue" at bounding box center [784, 196] width 220 height 30
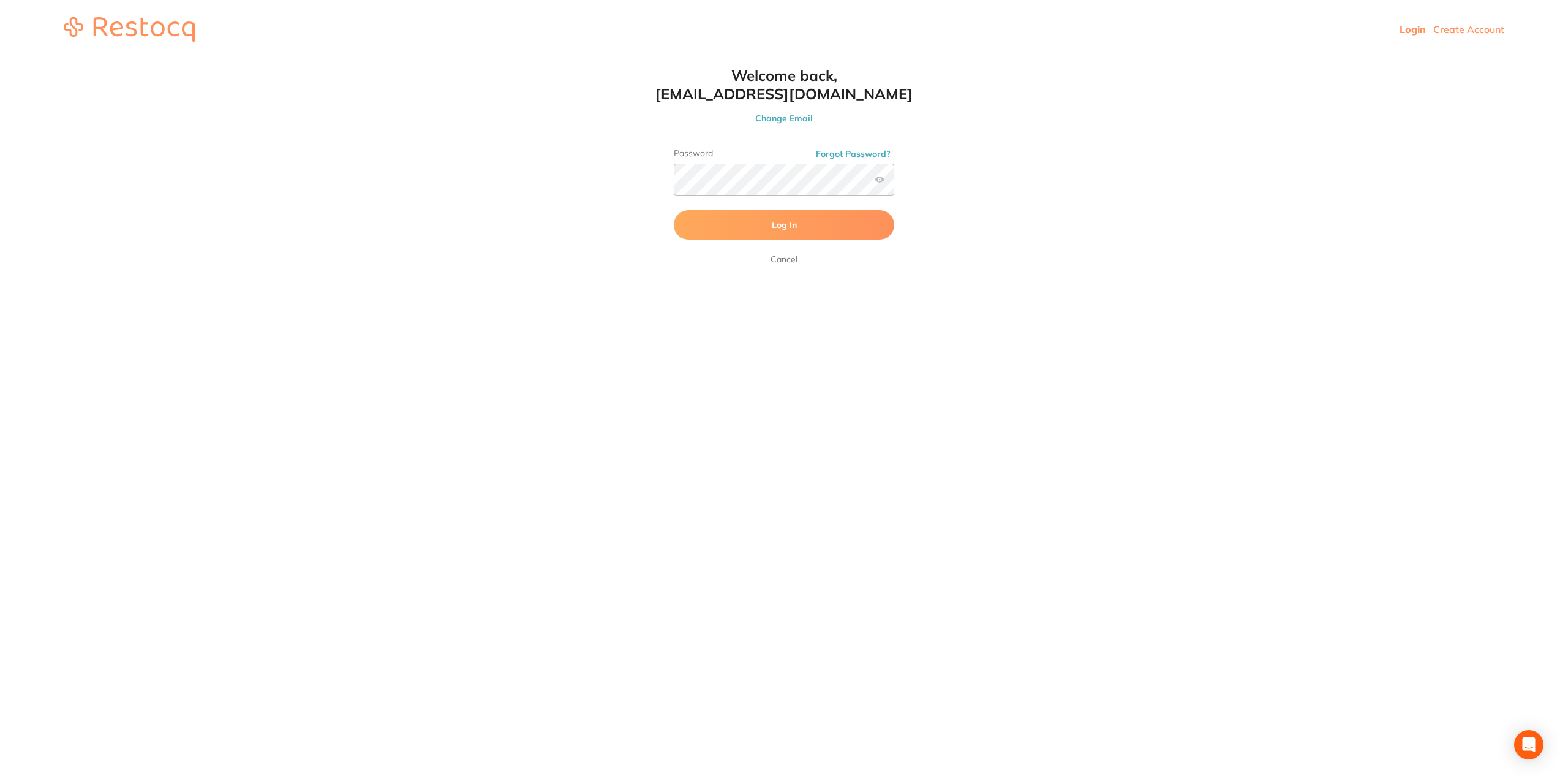
click at [784, 222] on span "Log In" at bounding box center [784, 224] width 25 height 11
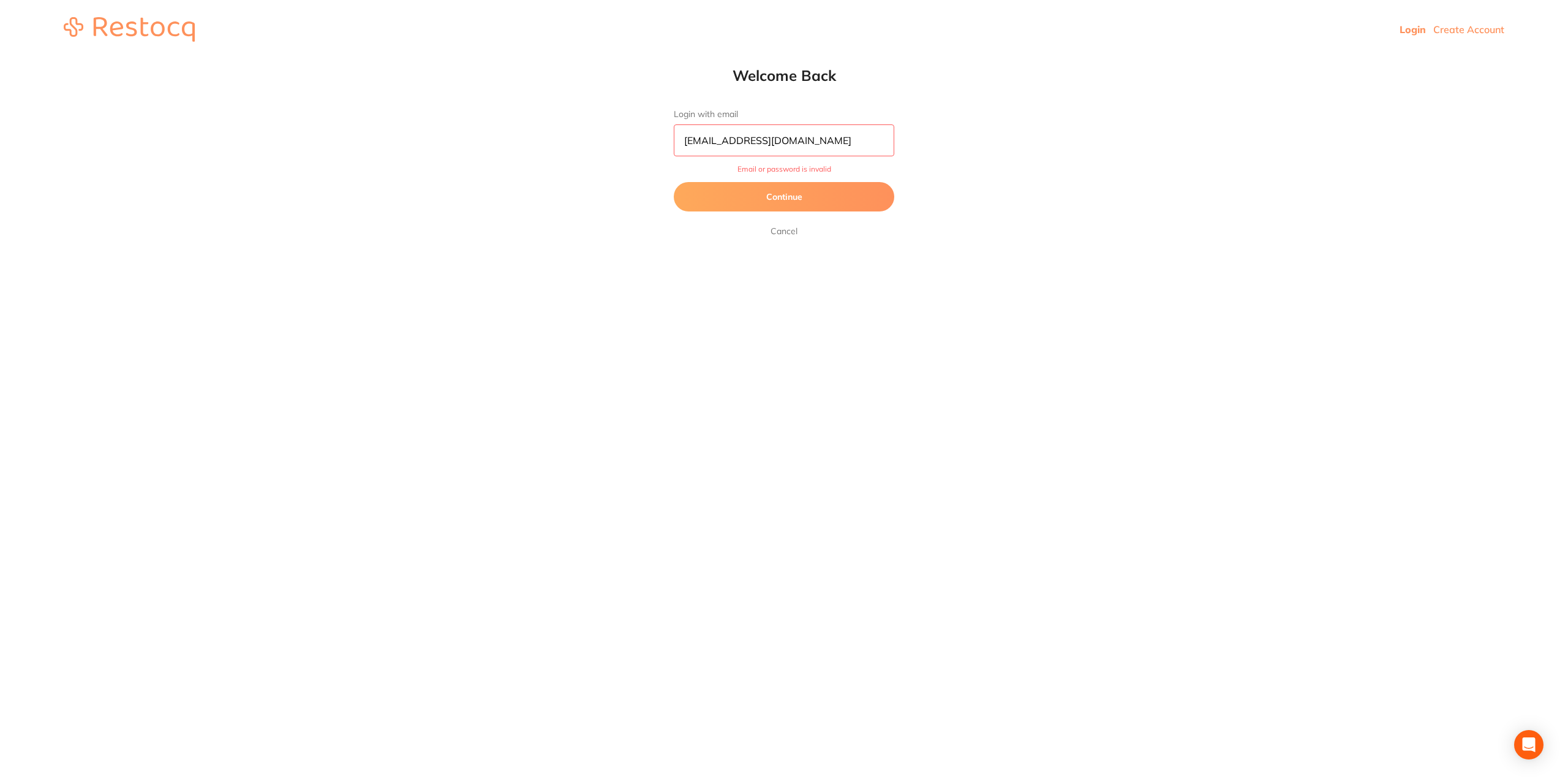
click at [859, 199] on button "Continue" at bounding box center [784, 196] width 220 height 30
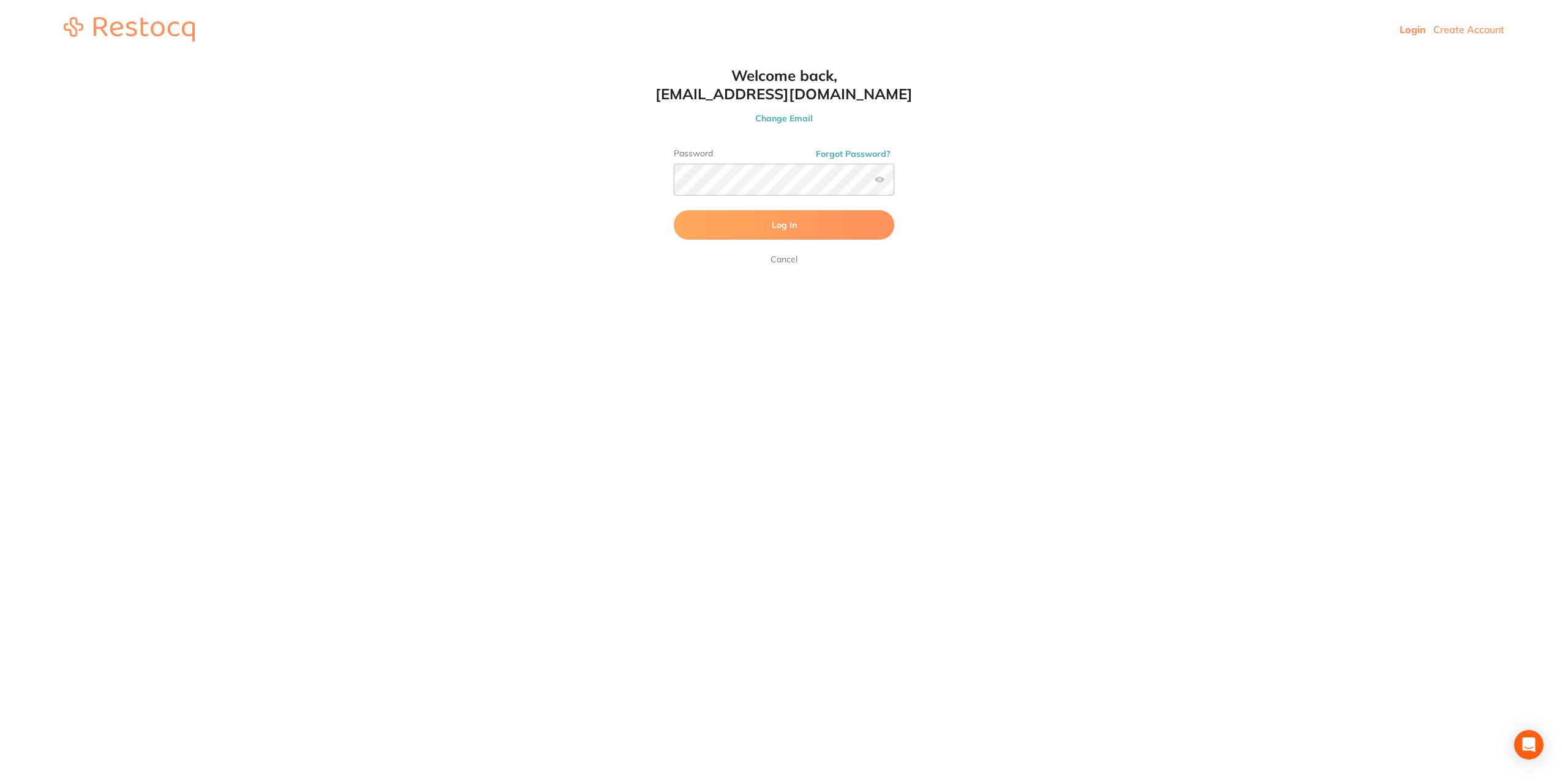
click at [787, 221] on span "Log In" at bounding box center [784, 224] width 25 height 11
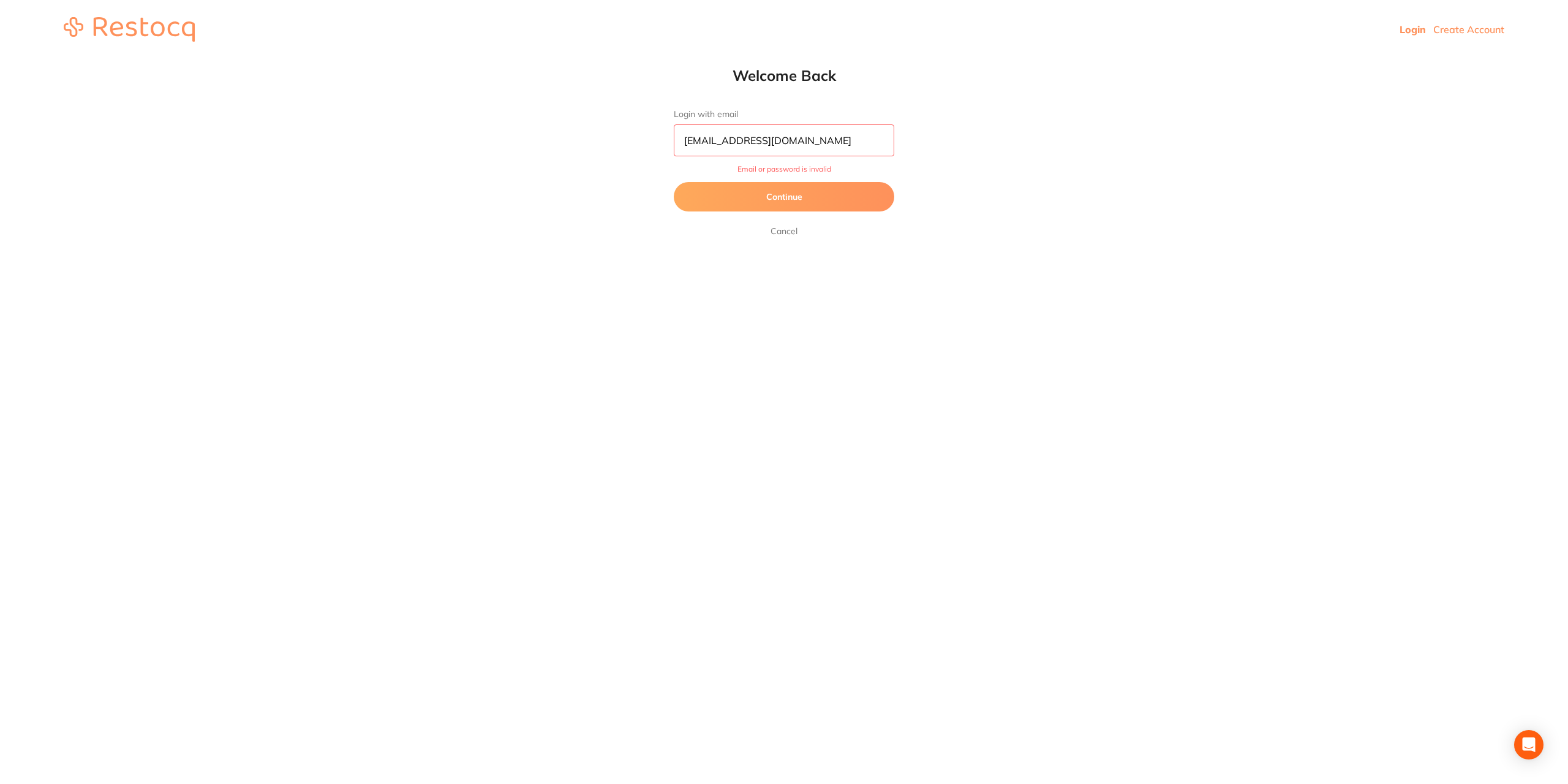
click at [788, 192] on button "Continue" at bounding box center [784, 196] width 220 height 30
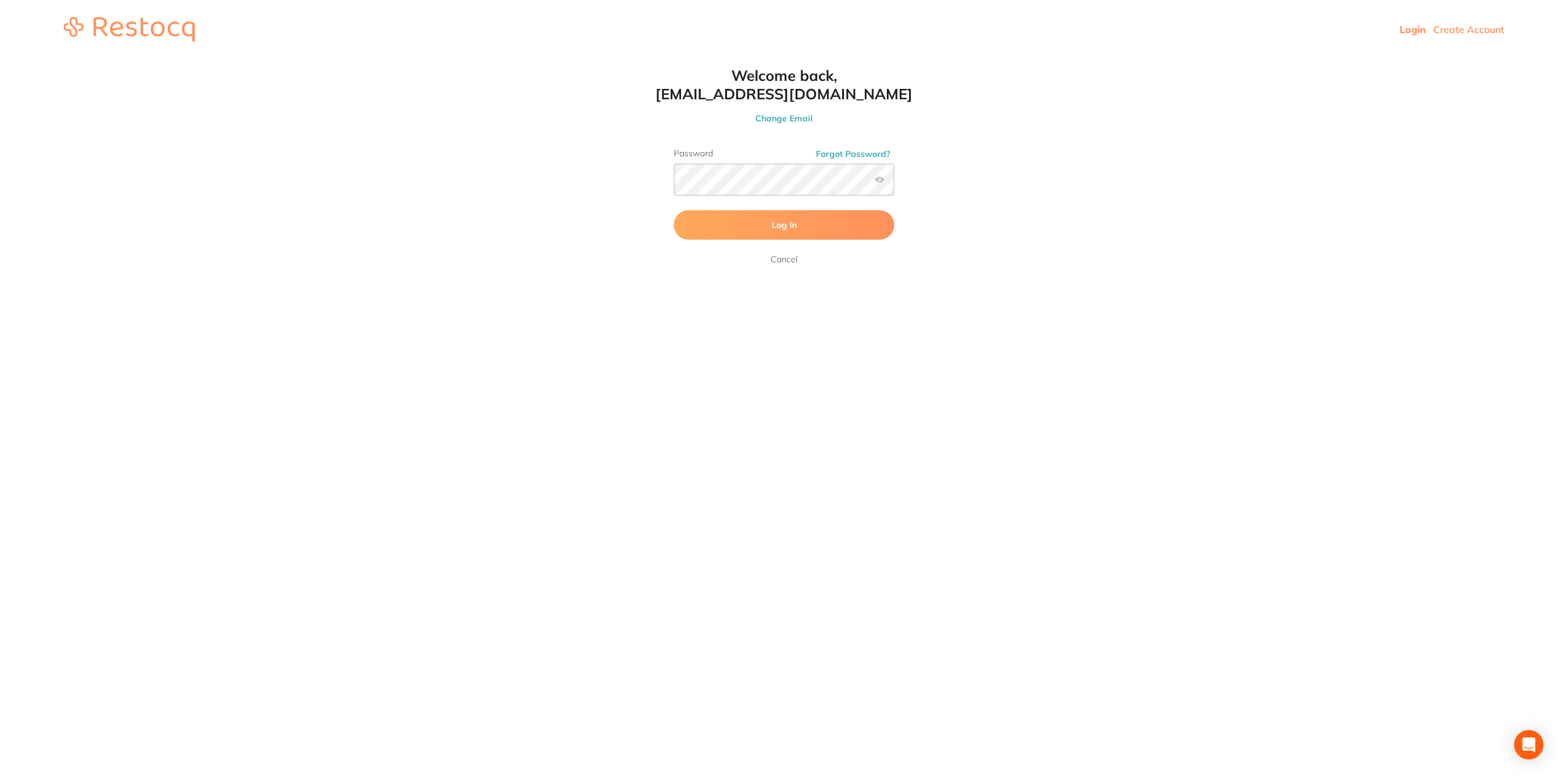
click at [706, 220] on button "Log In" at bounding box center [784, 224] width 220 height 30
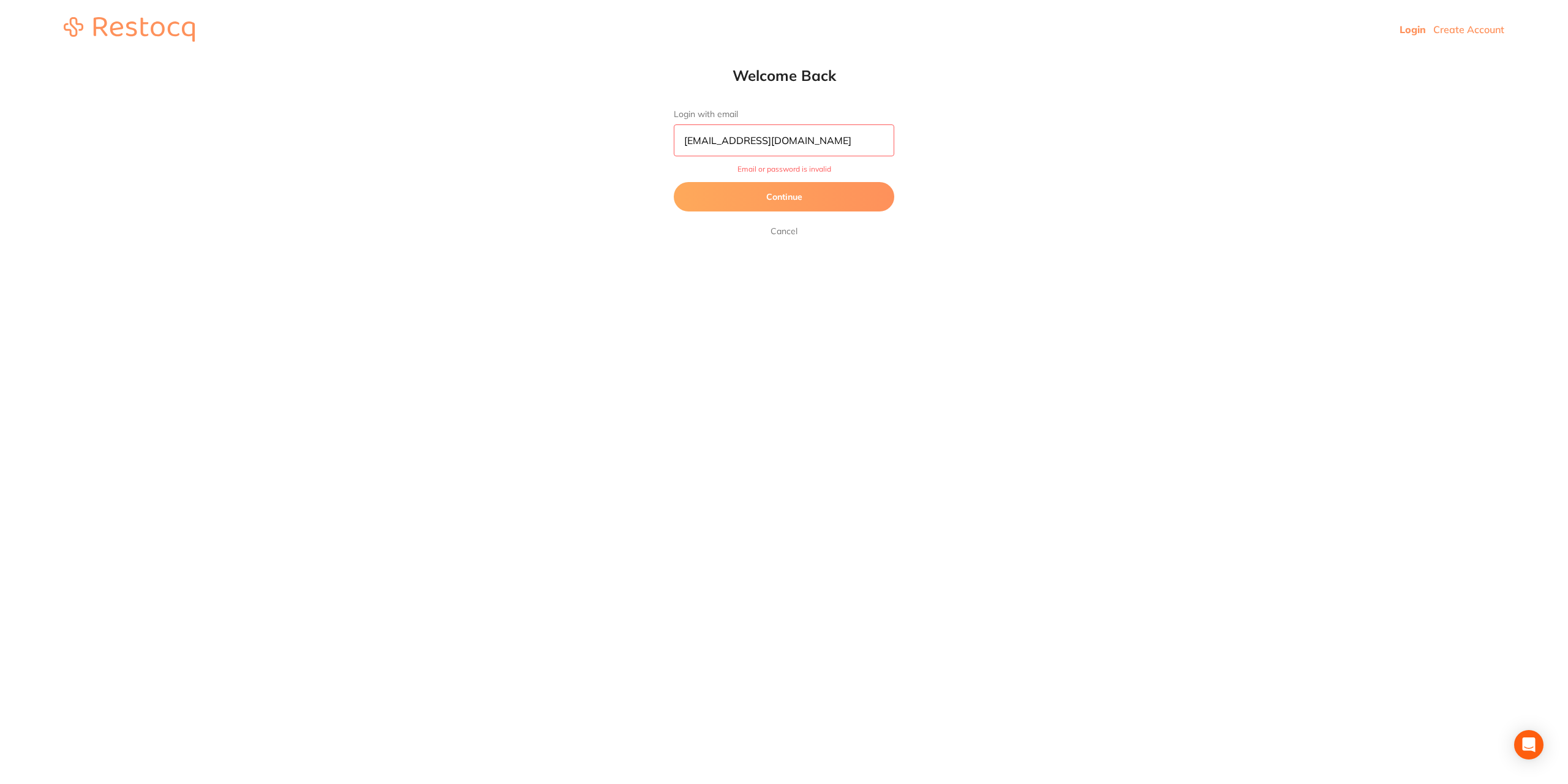
click at [721, 203] on button "Continue" at bounding box center [784, 196] width 220 height 30
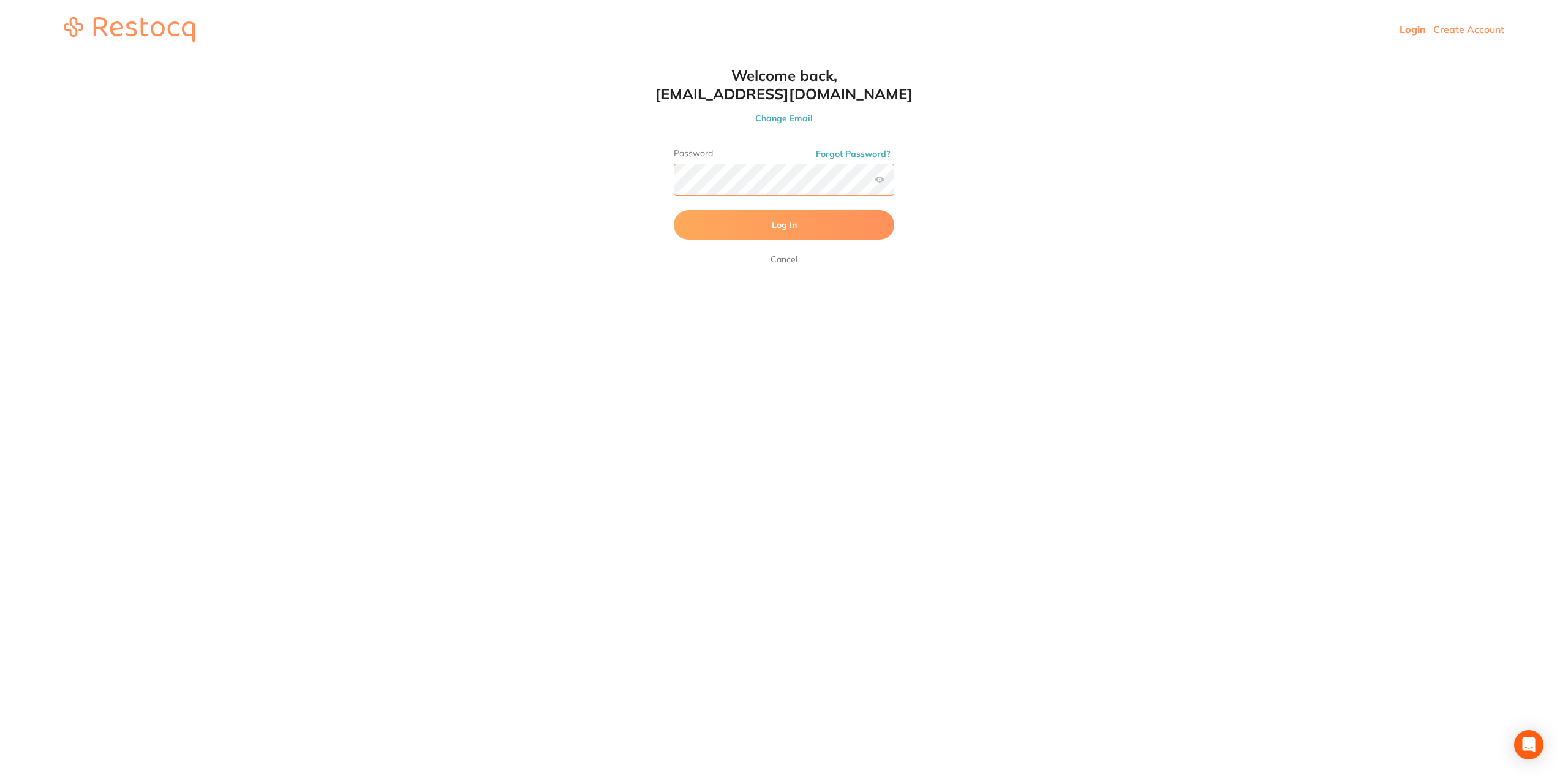
click at [674, 210] on button "Log In" at bounding box center [784, 224] width 220 height 30
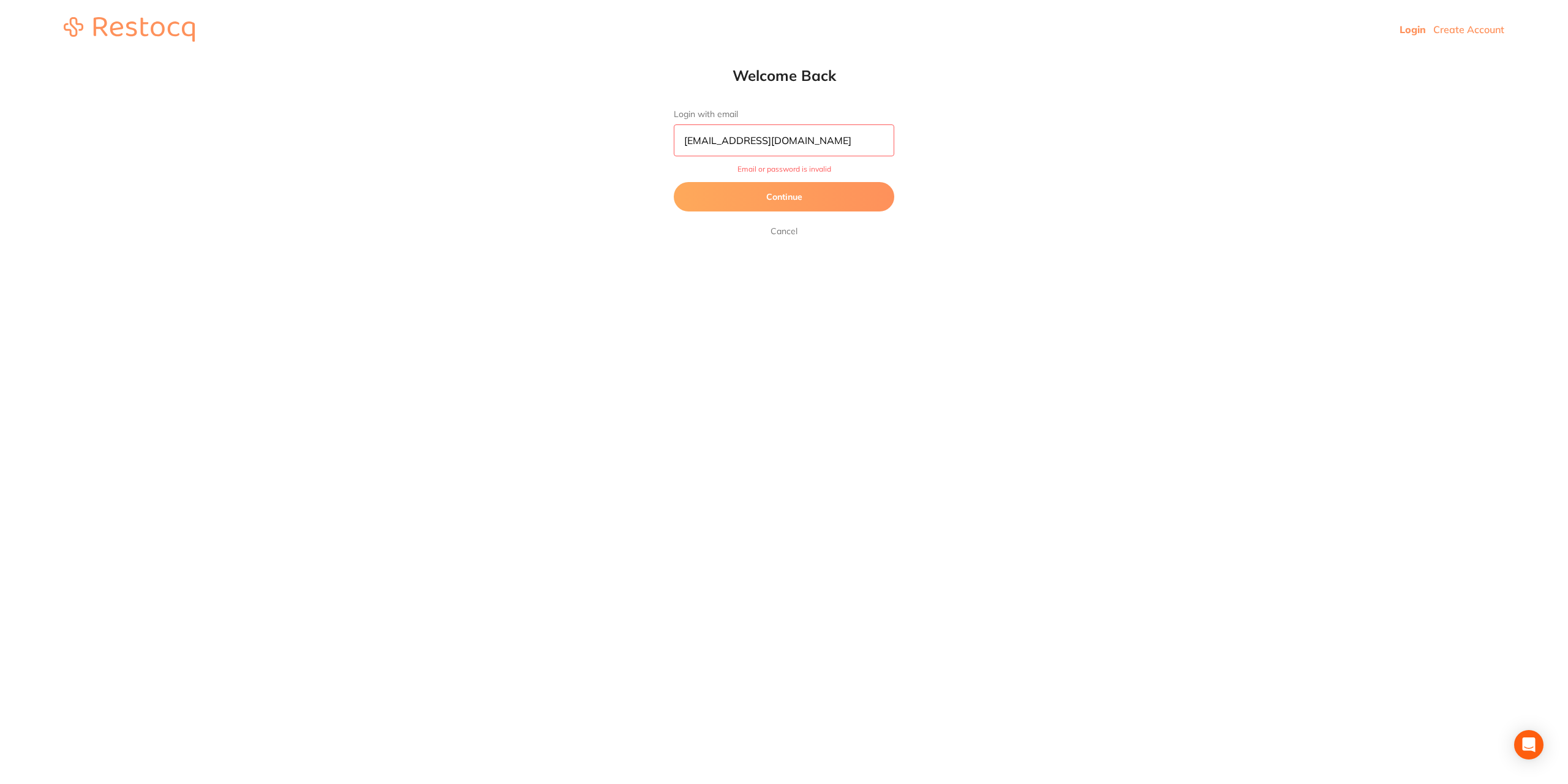
click at [758, 186] on button "Continue" at bounding box center [784, 196] width 220 height 30
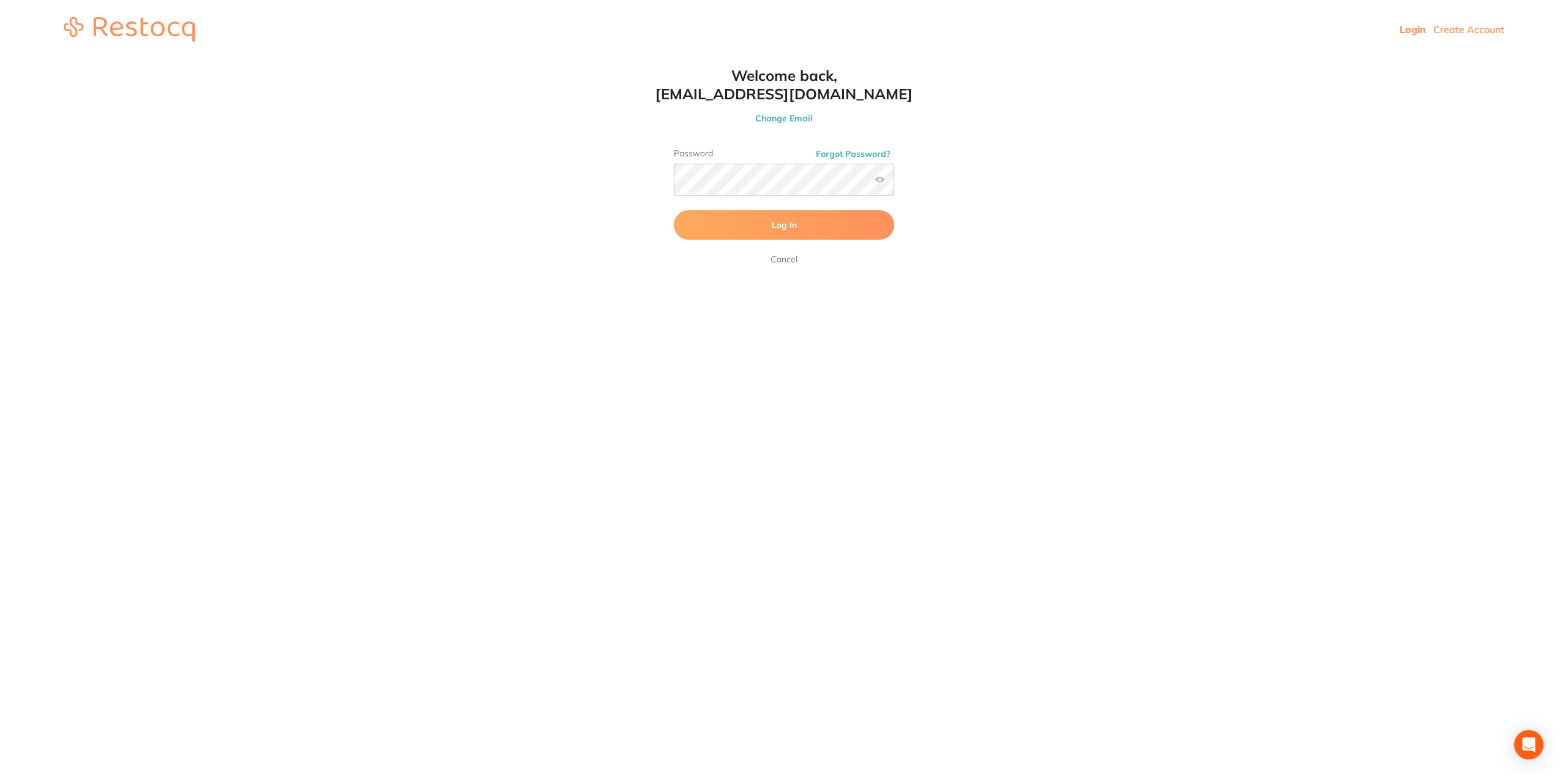
click at [625, 59] on html "Login Create Account Welcome Back Login with email [EMAIL_ADDRESS][DOMAIN_NAME]…" at bounding box center [784, 29] width 1568 height 59
drag, startPoint x: 617, startPoint y: 209, endPoint x: 663, endPoint y: 195, distance: 48.1
click at [623, 59] on html "Login Create Account Welcome Back Login with email [EMAIL_ADDRESS][DOMAIN_NAME]…" at bounding box center [784, 29] width 1568 height 59
click at [771, 232] on button "Log In" at bounding box center [784, 224] width 220 height 30
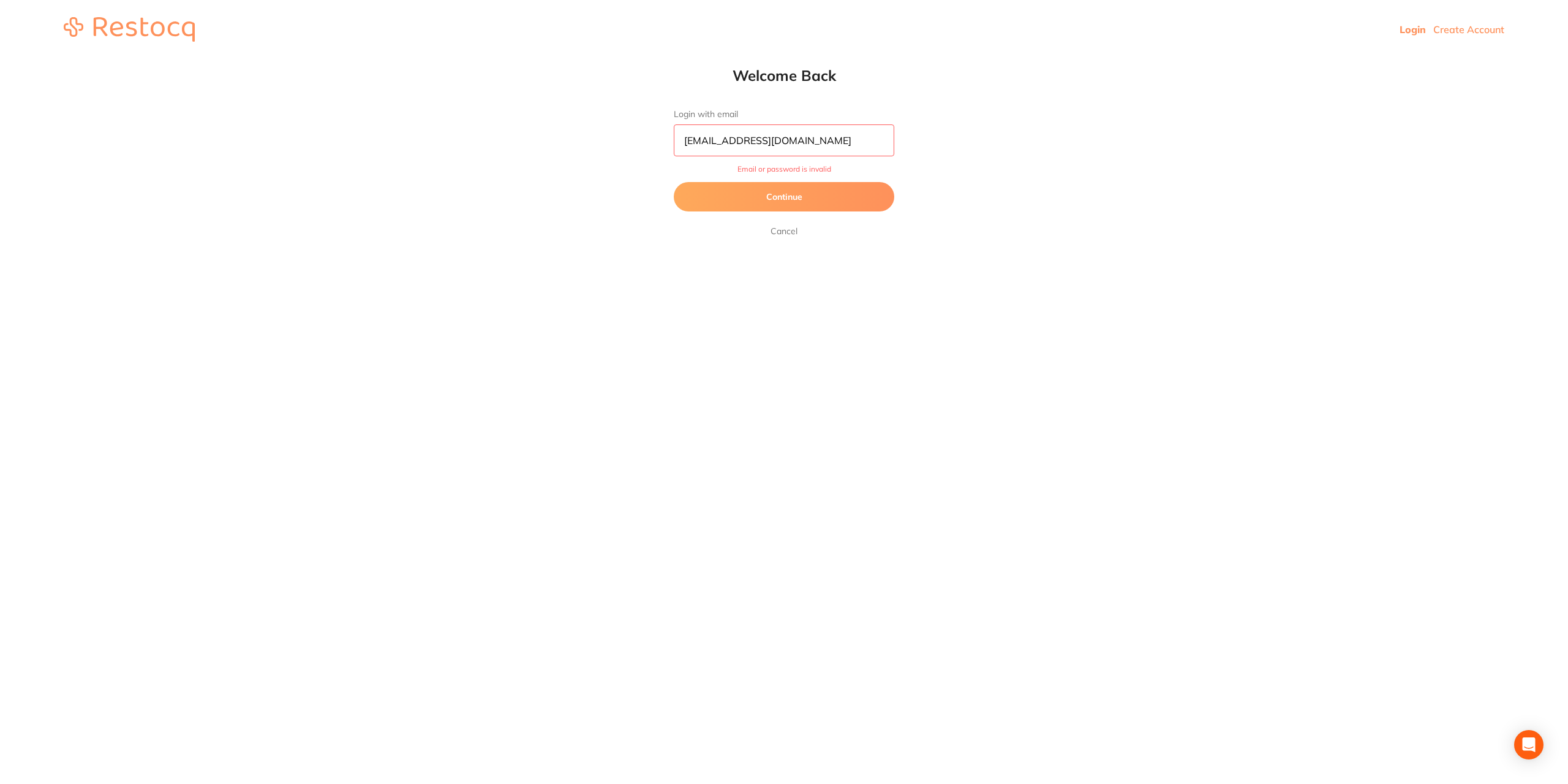
click at [783, 234] on link "Cancel" at bounding box center [784, 230] width 32 height 14
